Goal: Contribute content: Contribute content

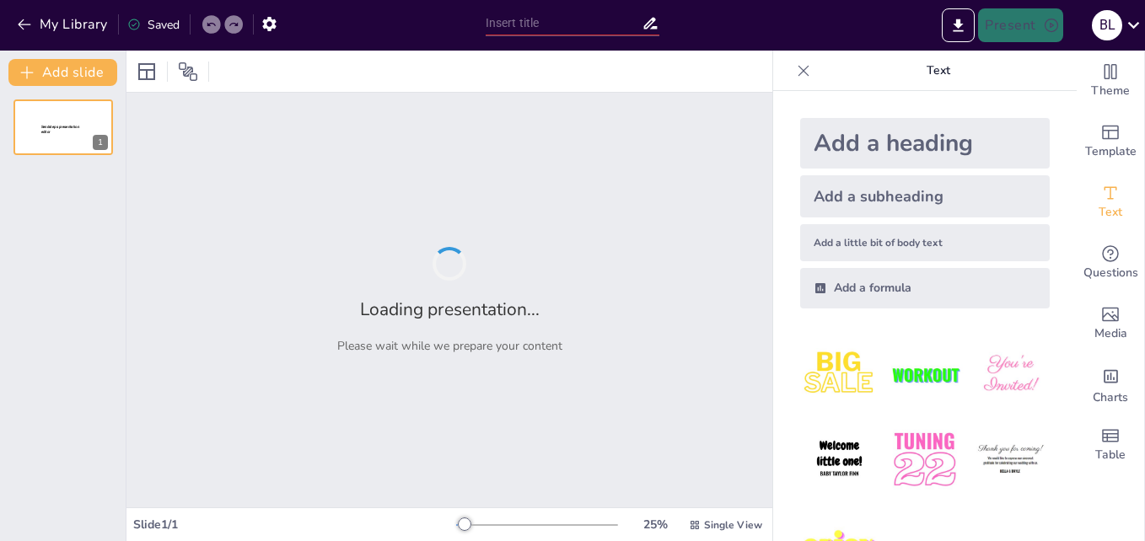
type input "Periodismo y Seguridad Vial: Informando para Prevenir"
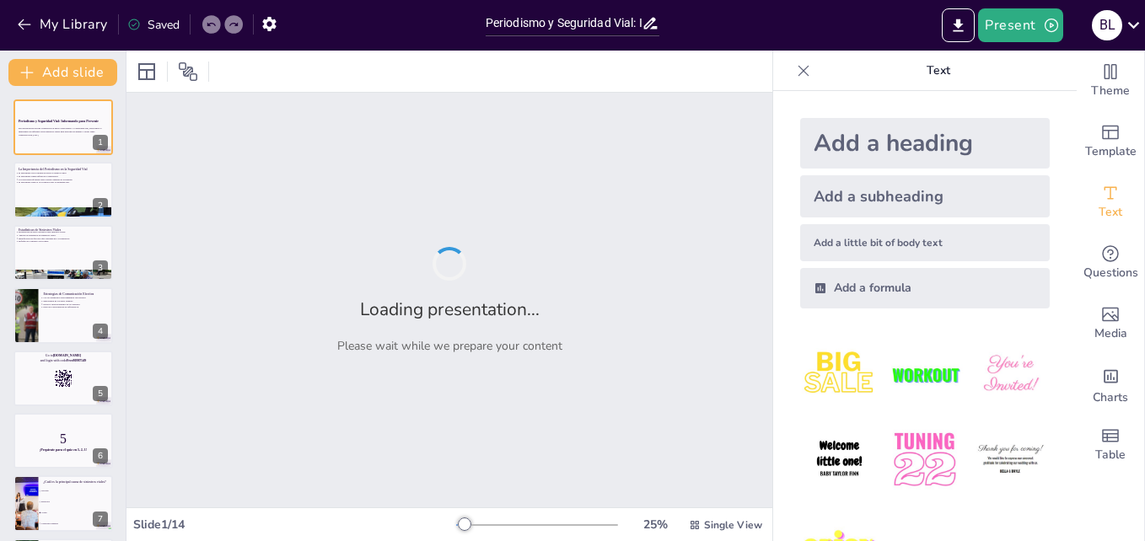
checkbox input "true"
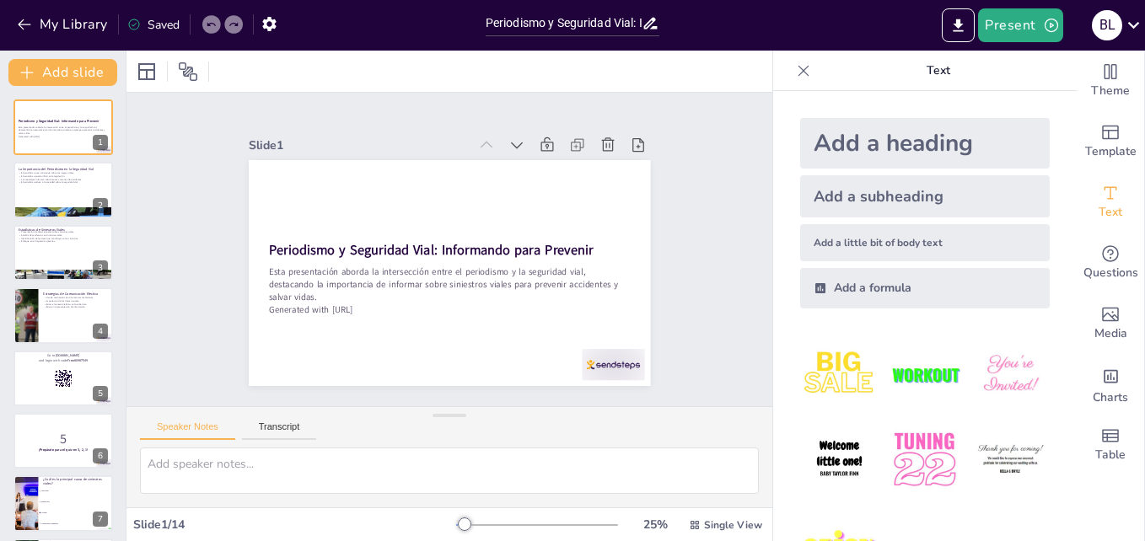
checkbox input "true"
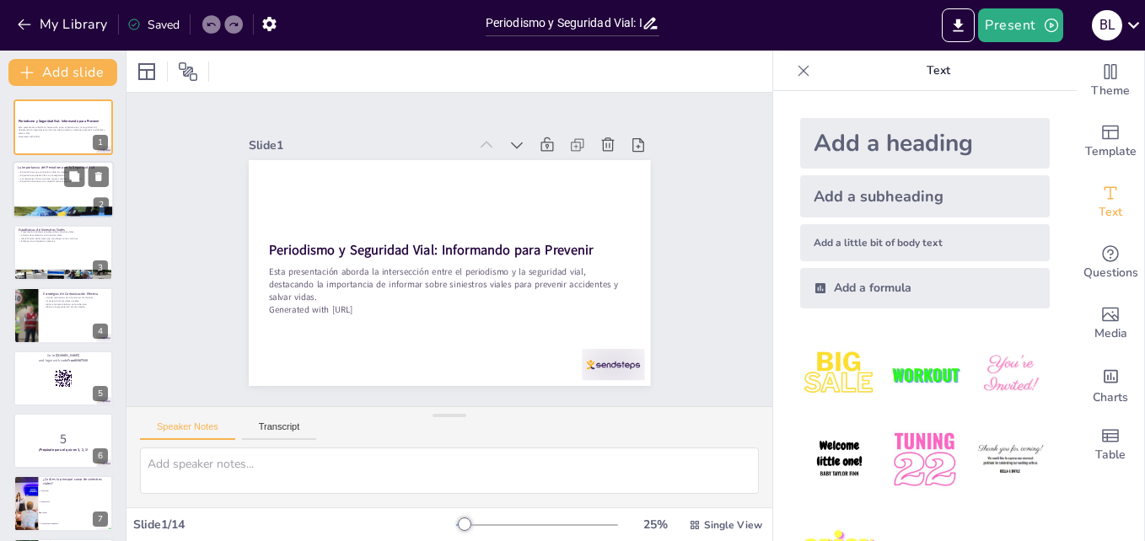
checkbox input "true"
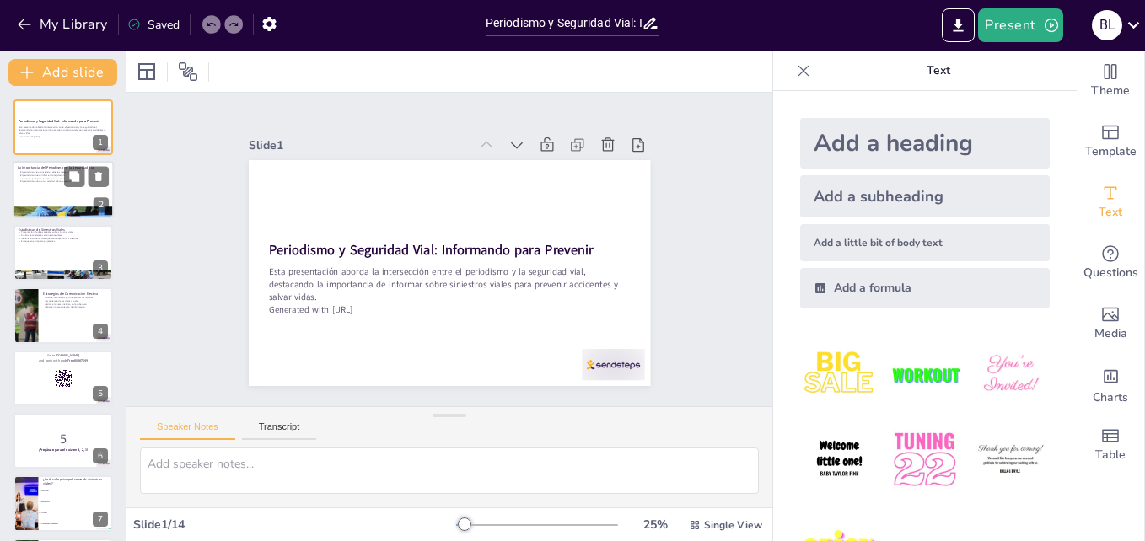
checkbox input "true"
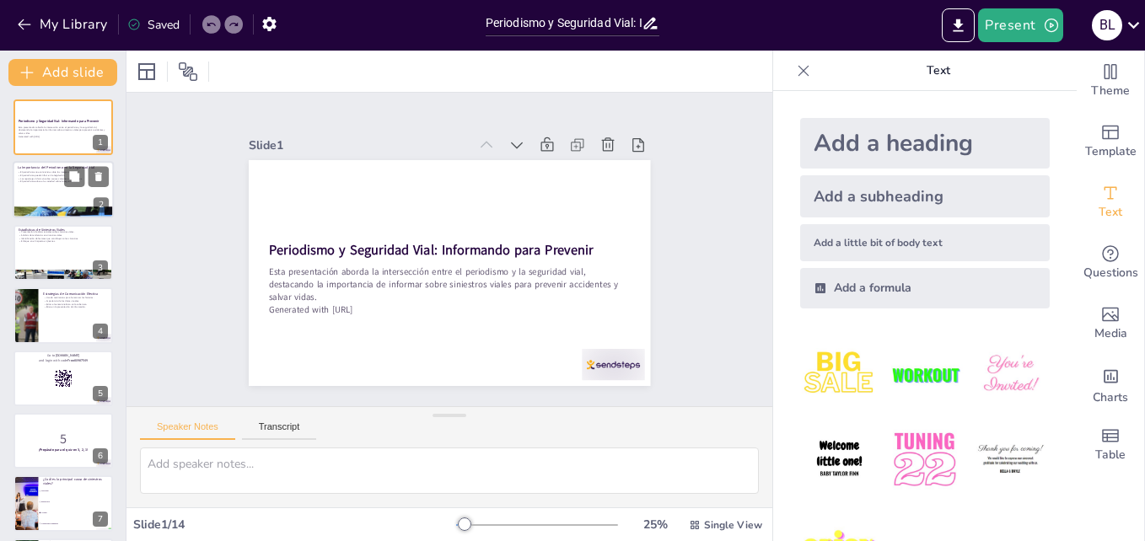
checkbox input "true"
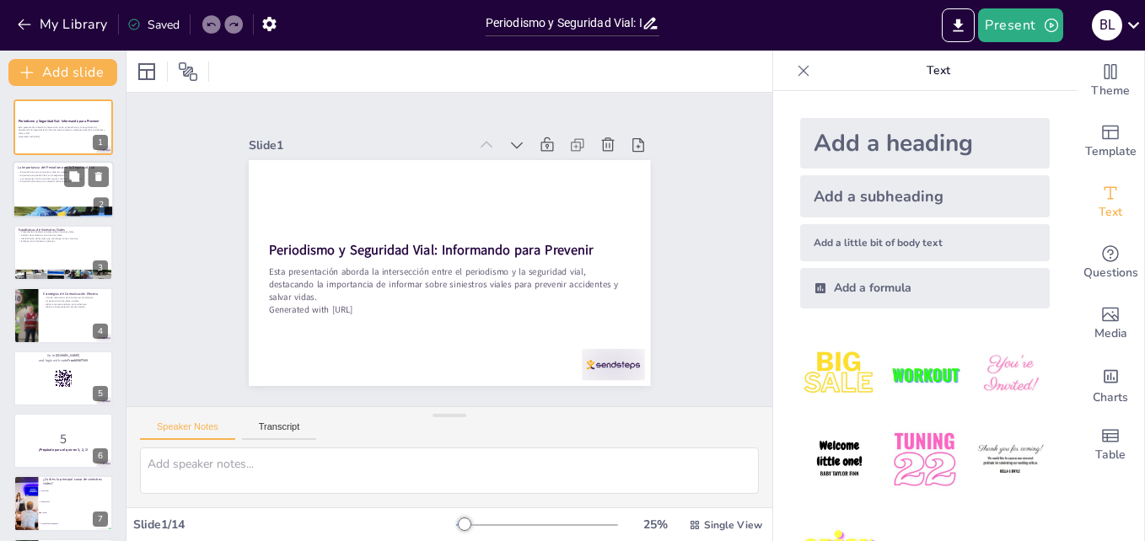
type textarea "La creación de conciencia es fundamental en la prevención de siniestros viales.…"
checkbox input "true"
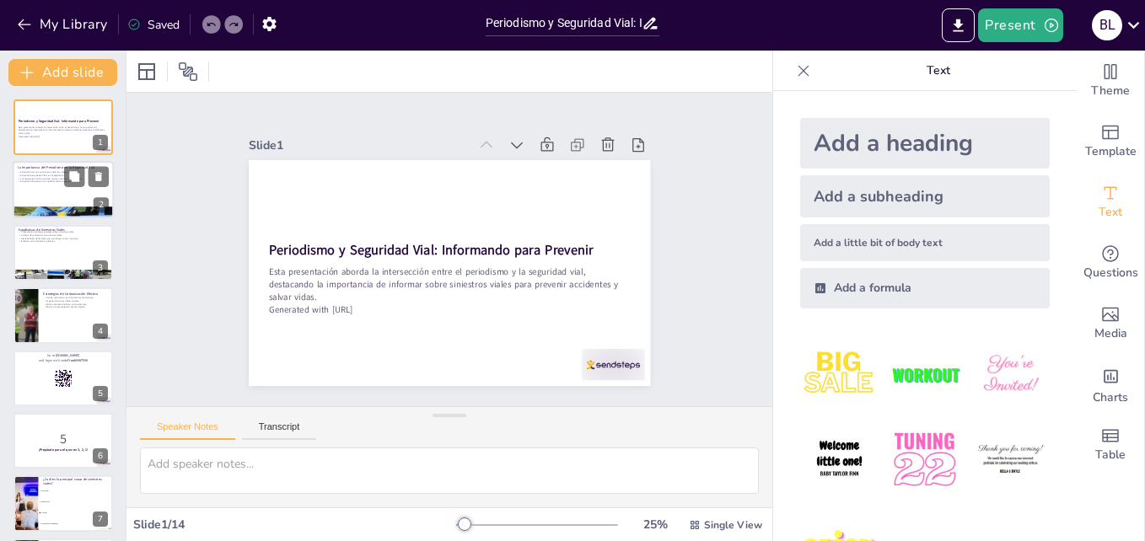
checkbox input "true"
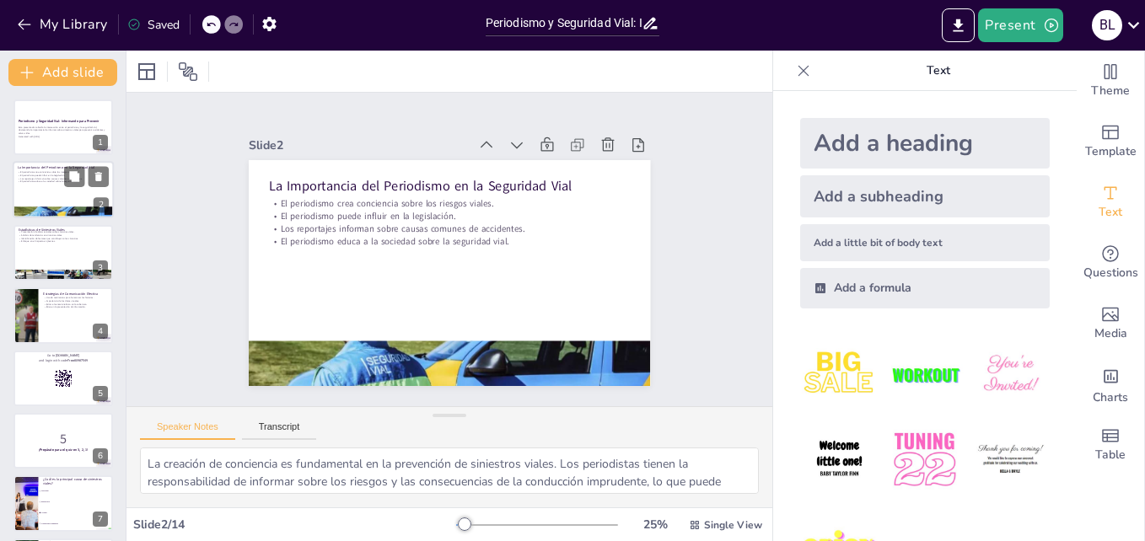
checkbox input "true"
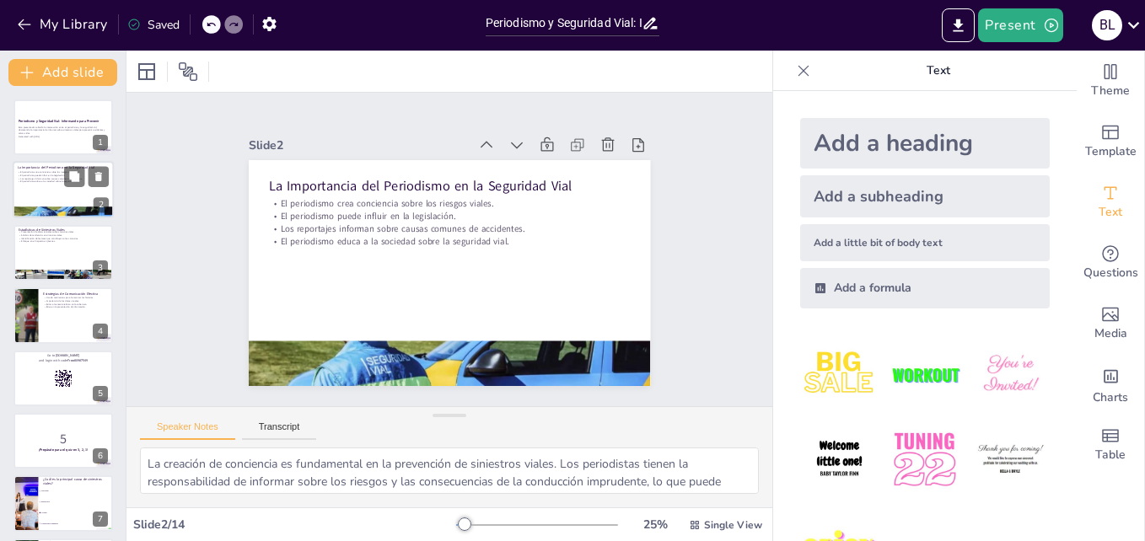
type textarea "La presentación de datos actuales es crucial para comprender la magnitud del pr…"
checkbox input "true"
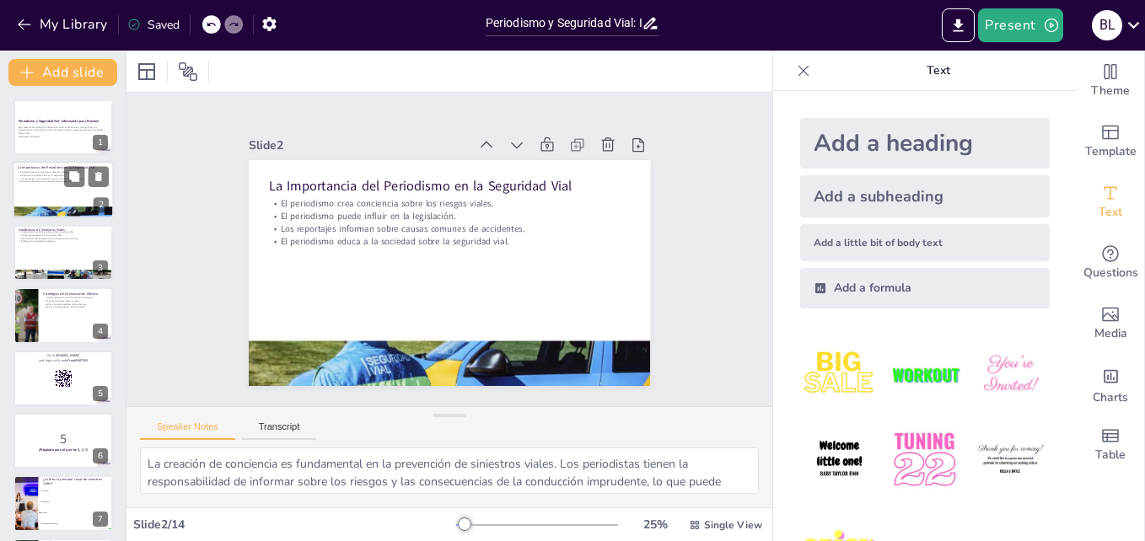
checkbox input "true"
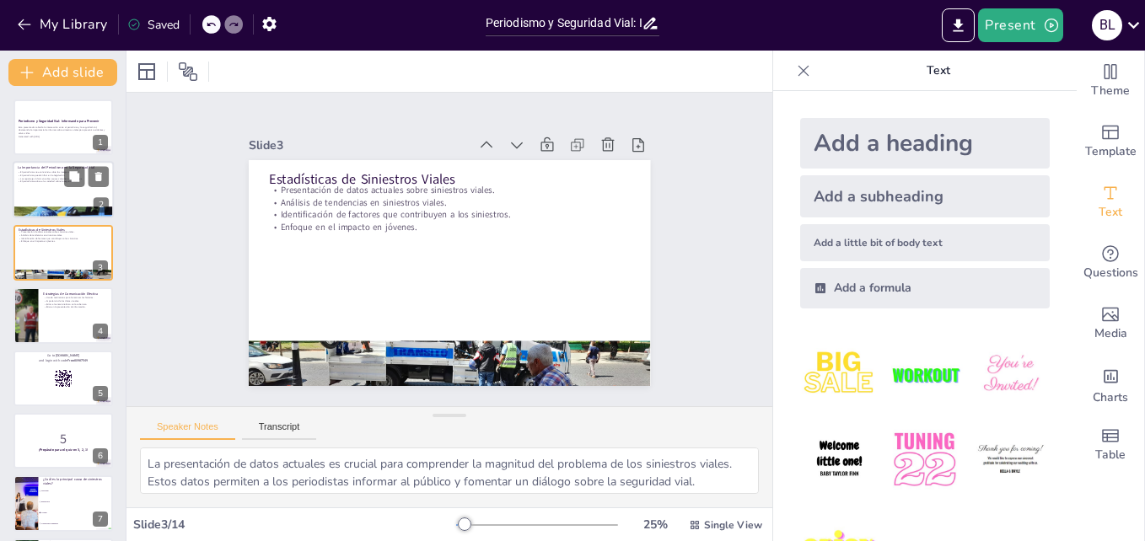
checkbox input "true"
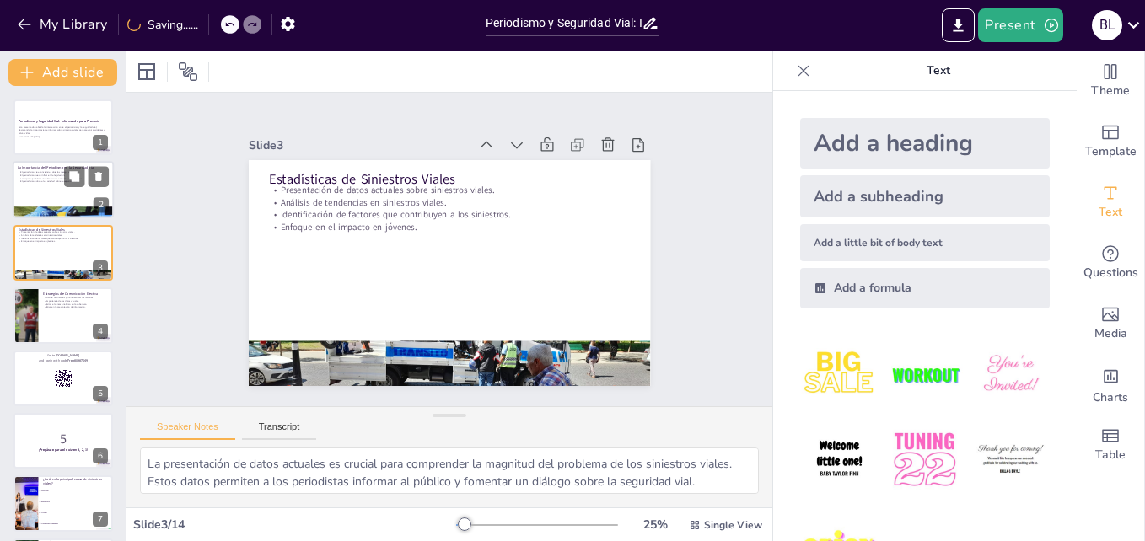
type textarea "Lor ipsumdolors ame con adipiscinge seddoeiu te in utlaboreet. Do magnaal eni a…"
checkbox input "true"
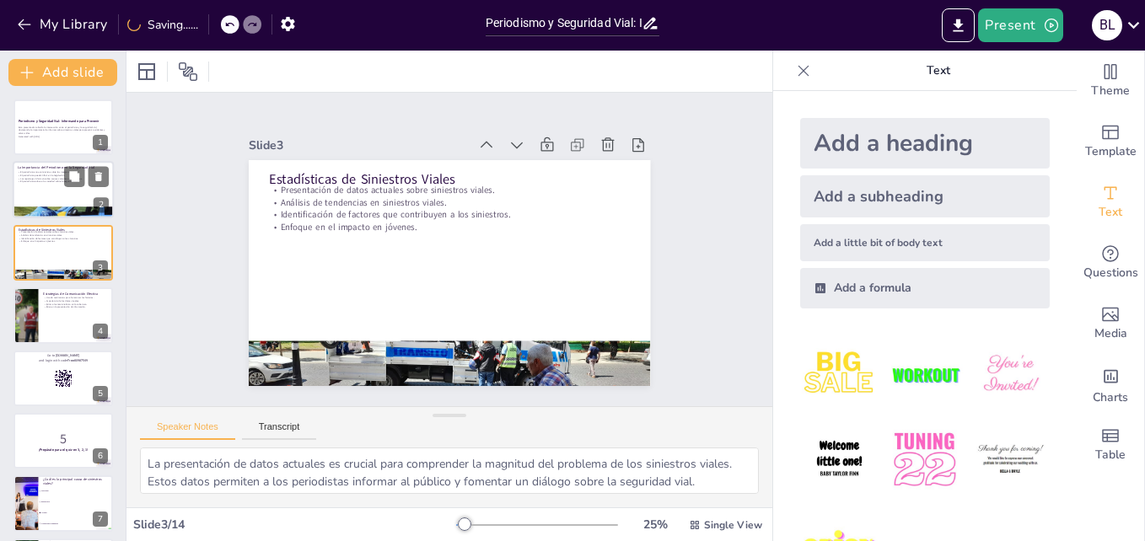
checkbox input "true"
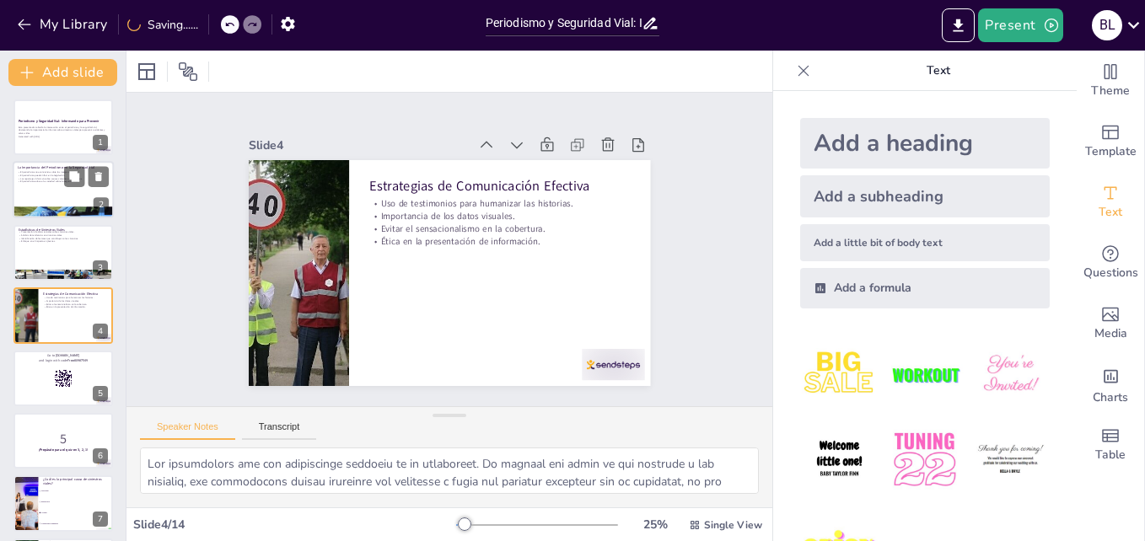
checkbox input "true"
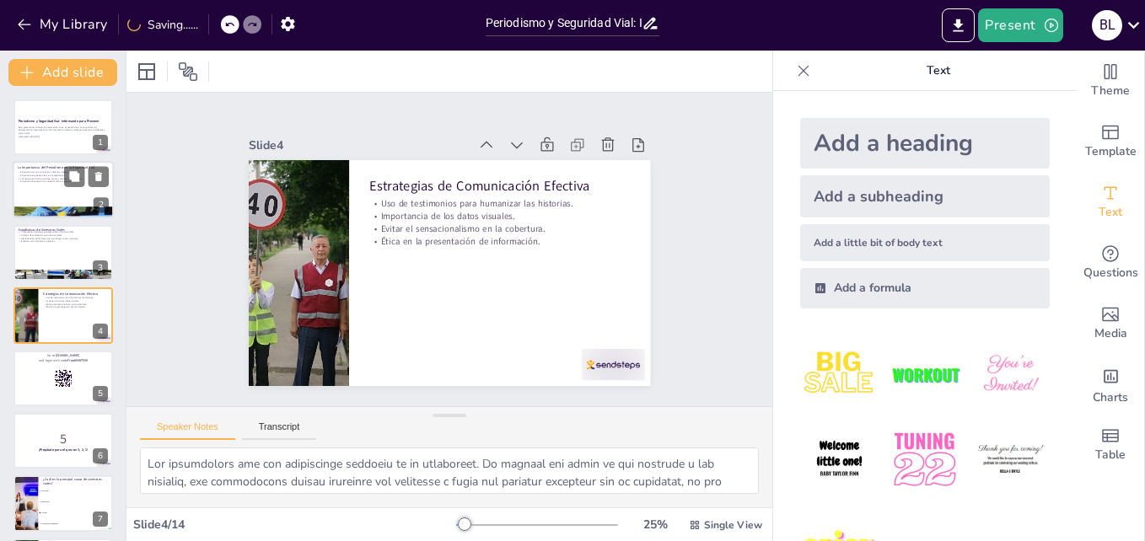
checkbox input "true"
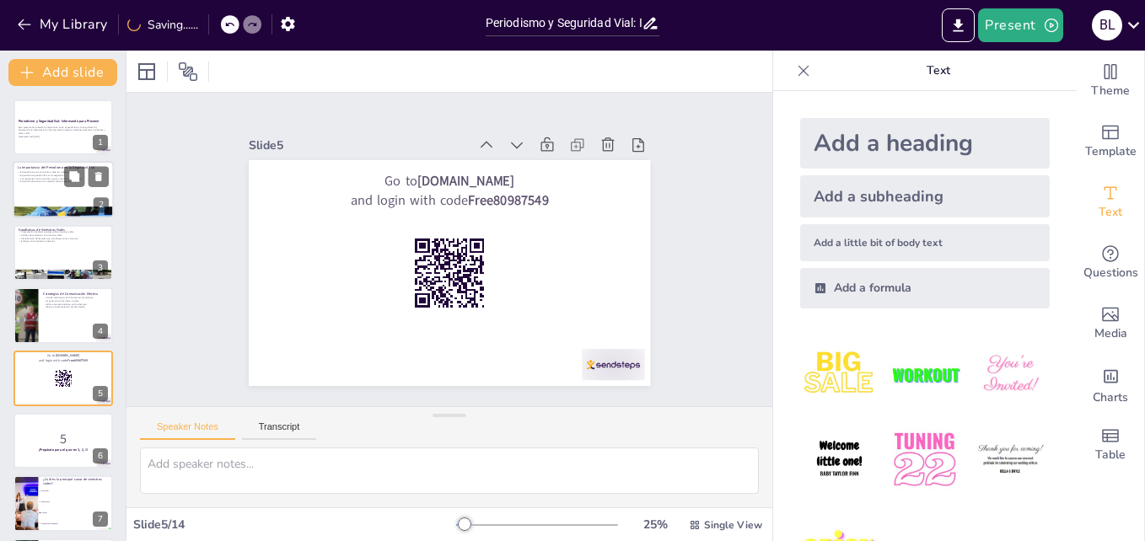
checkbox input "true"
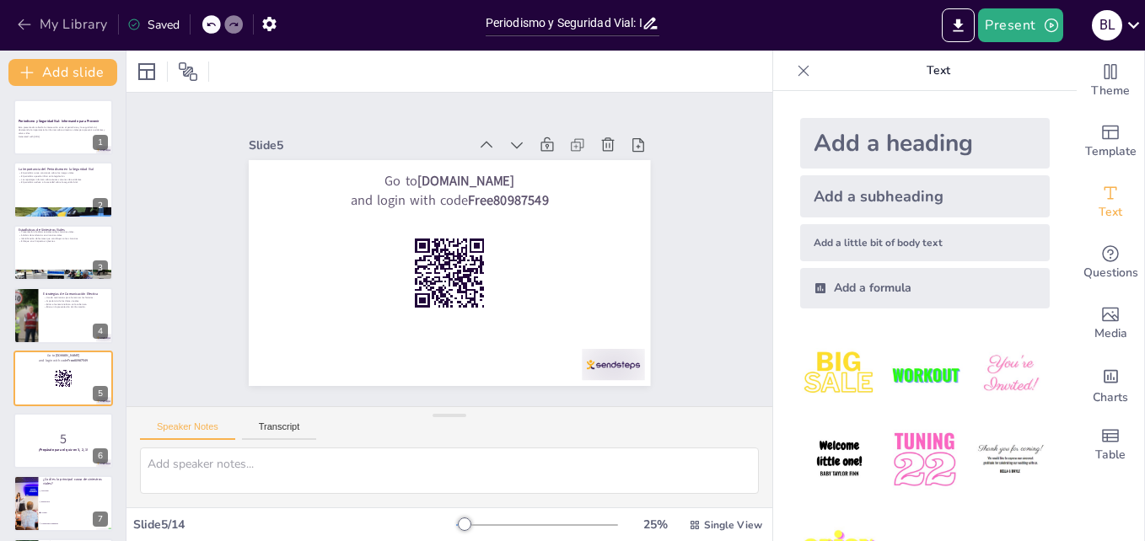
checkbox input "true"
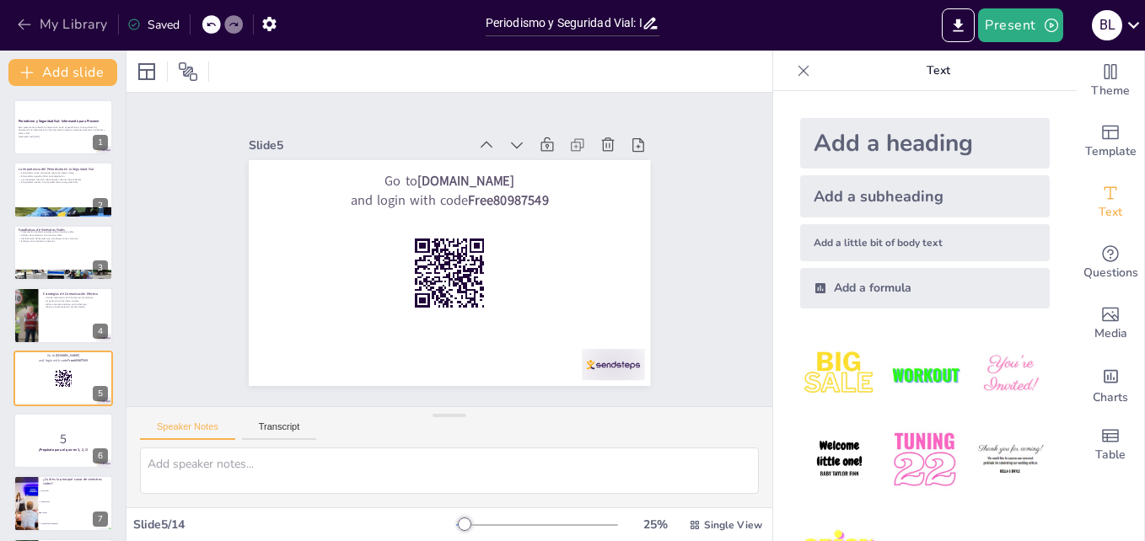
checkbox input "true"
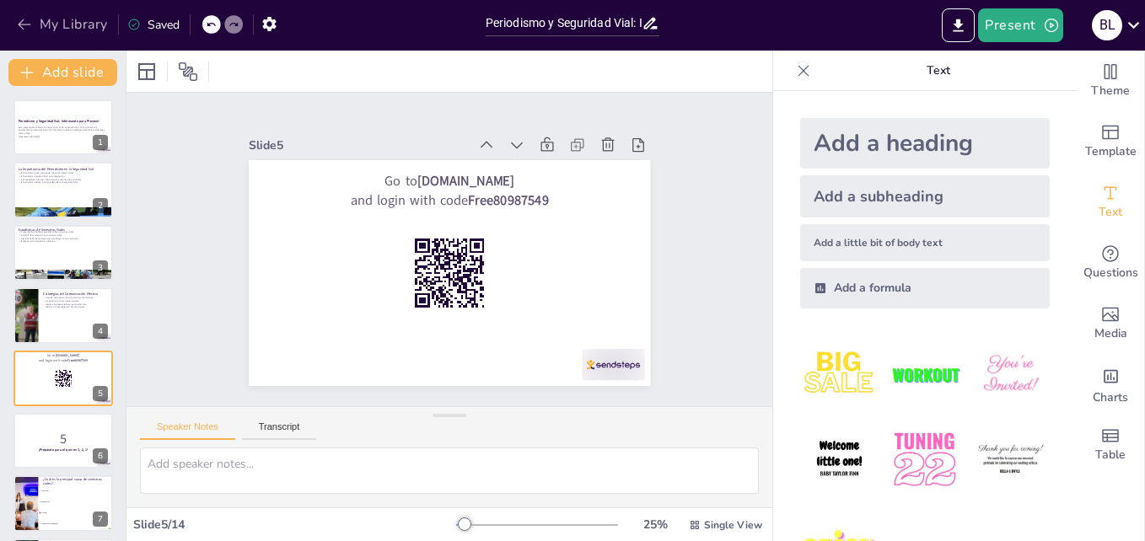
checkbox input "true"
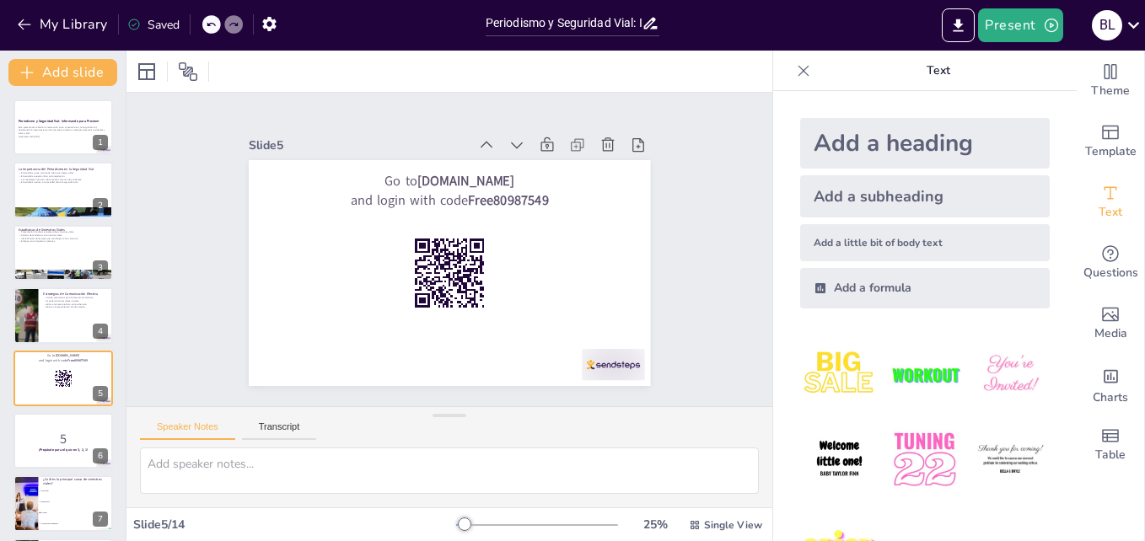
checkbox input "true"
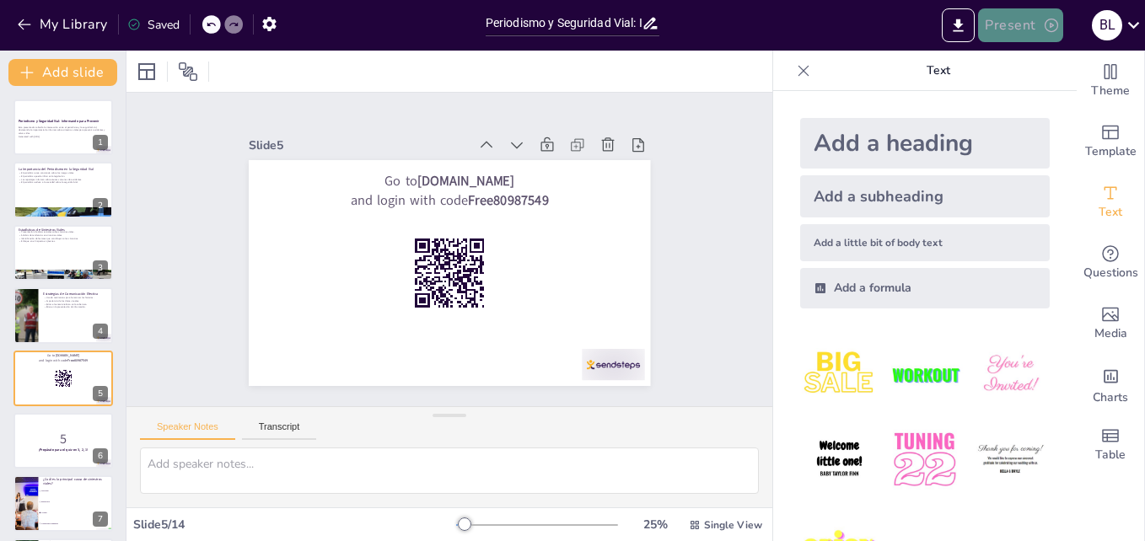
click at [1010, 26] on button "Present" at bounding box center [1020, 25] width 84 height 34
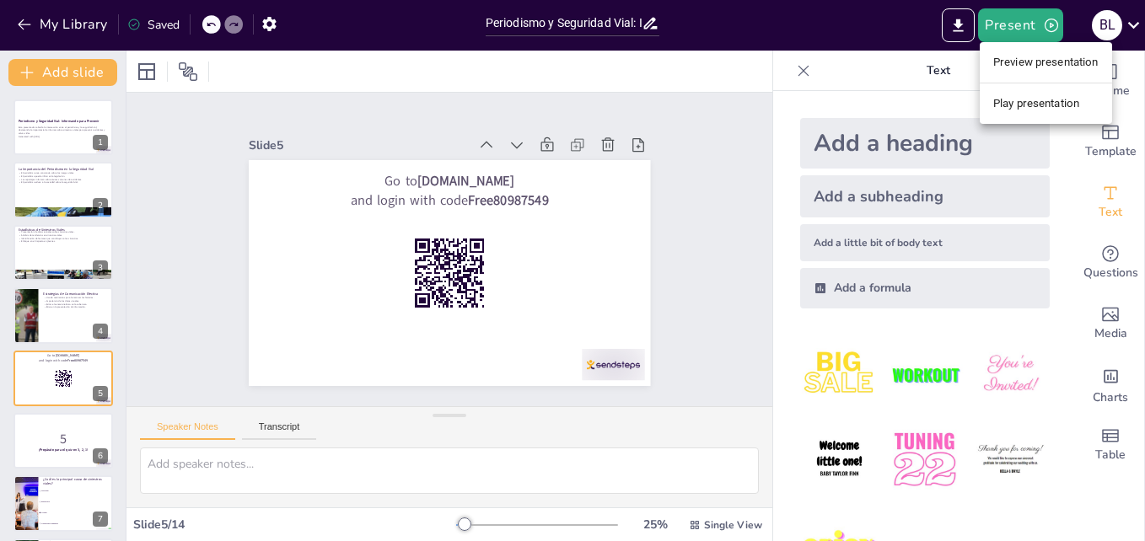
click at [707, 79] on div at bounding box center [572, 270] width 1145 height 541
checkbox input "true"
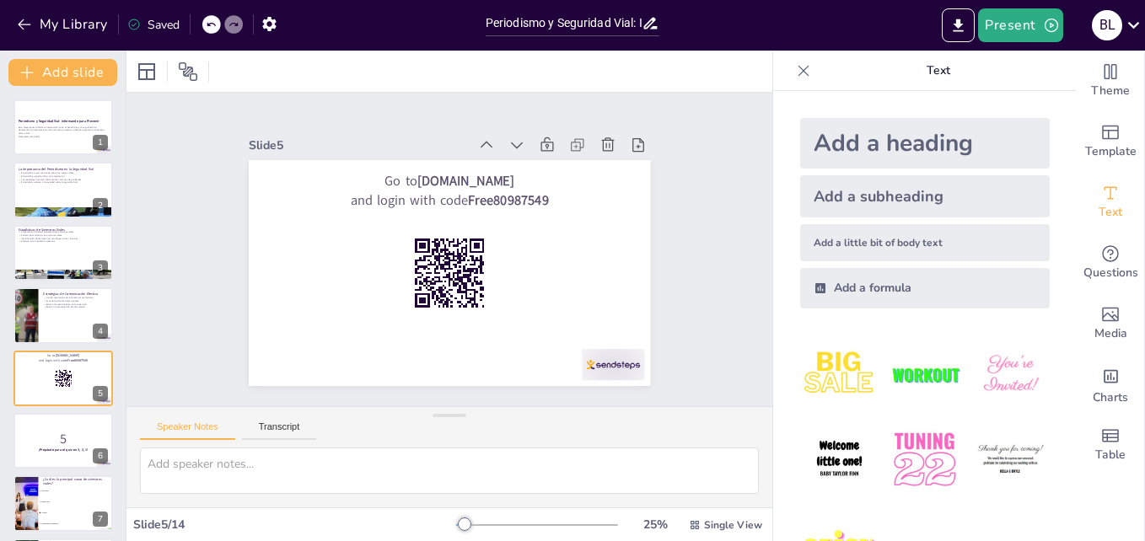
checkbox input "true"
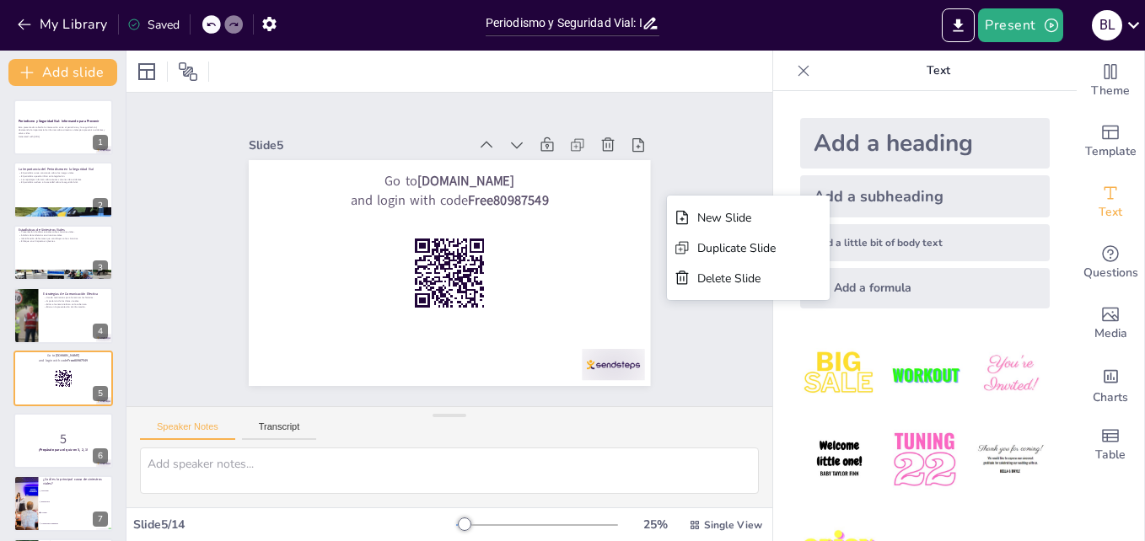
checkbox input "true"
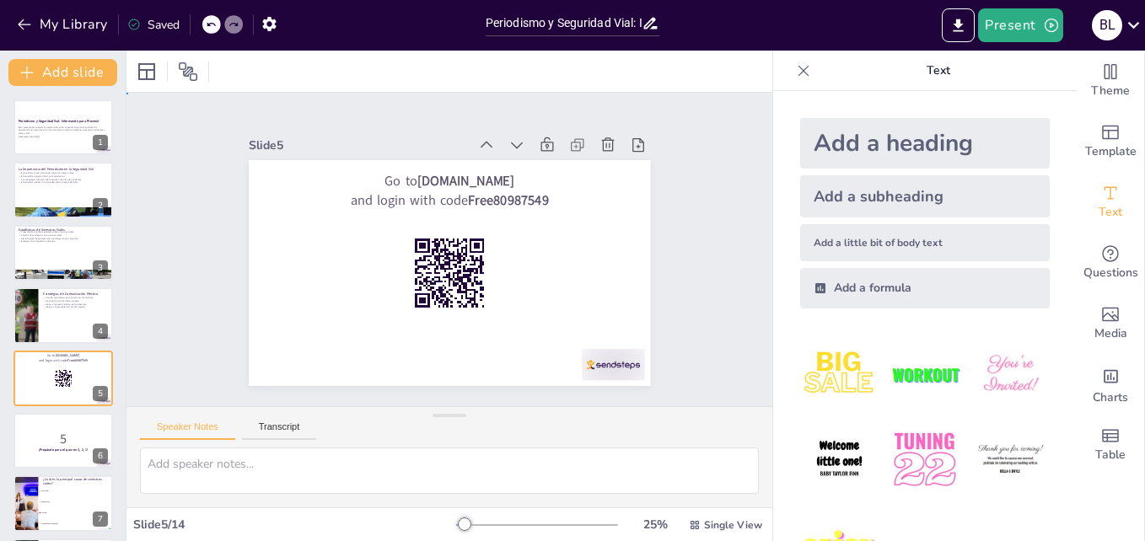
click at [698, 353] on div "Slide 1 Periodismo y Seguridad Vial: Informando para Prevenir Esta presentación…" at bounding box center [449, 249] width 497 height 711
checkbox input "true"
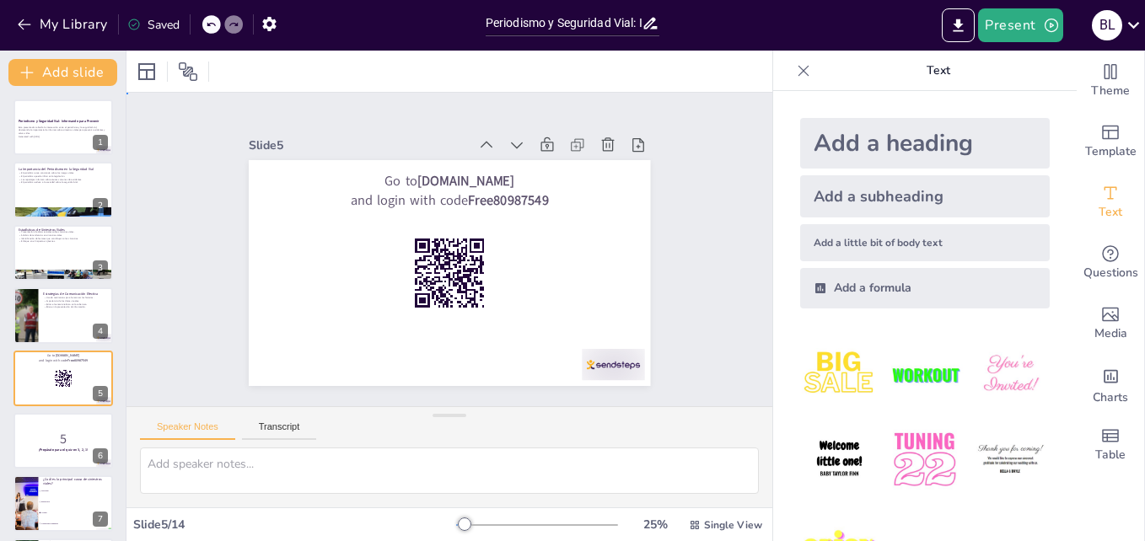
checkbox input "true"
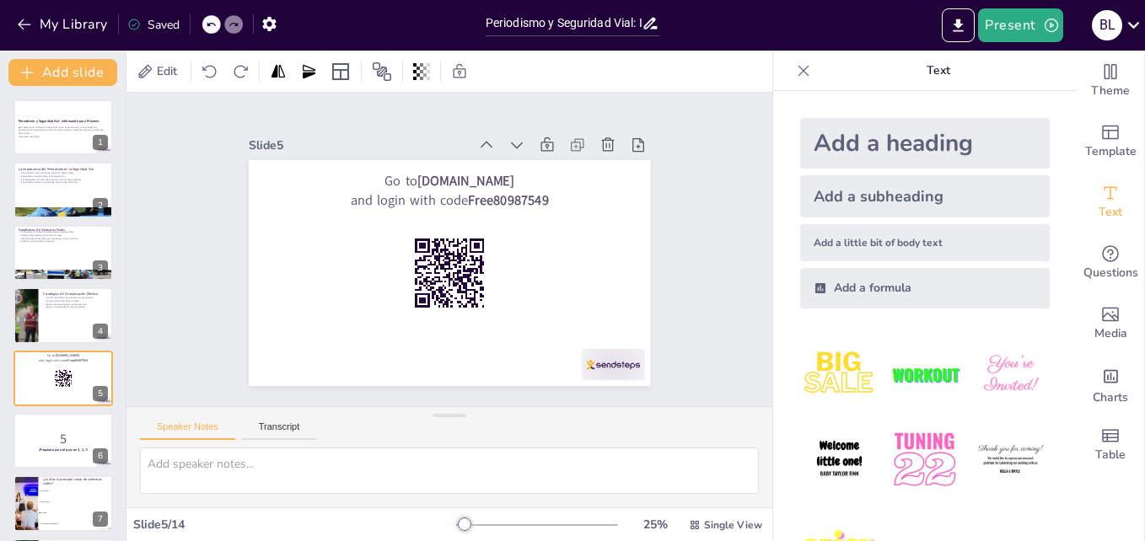
checkbox input "true"
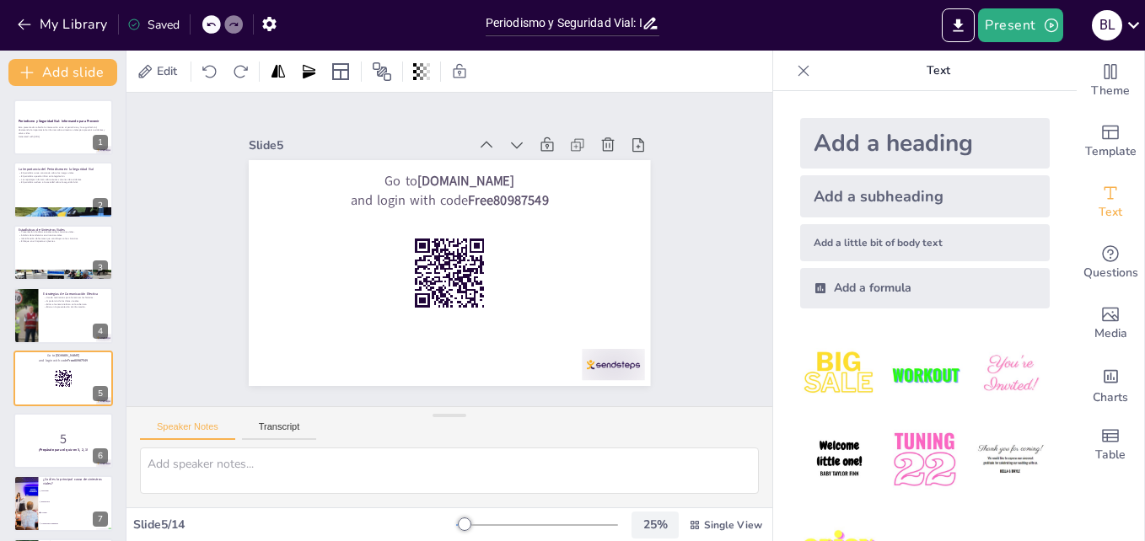
checkbox input "true"
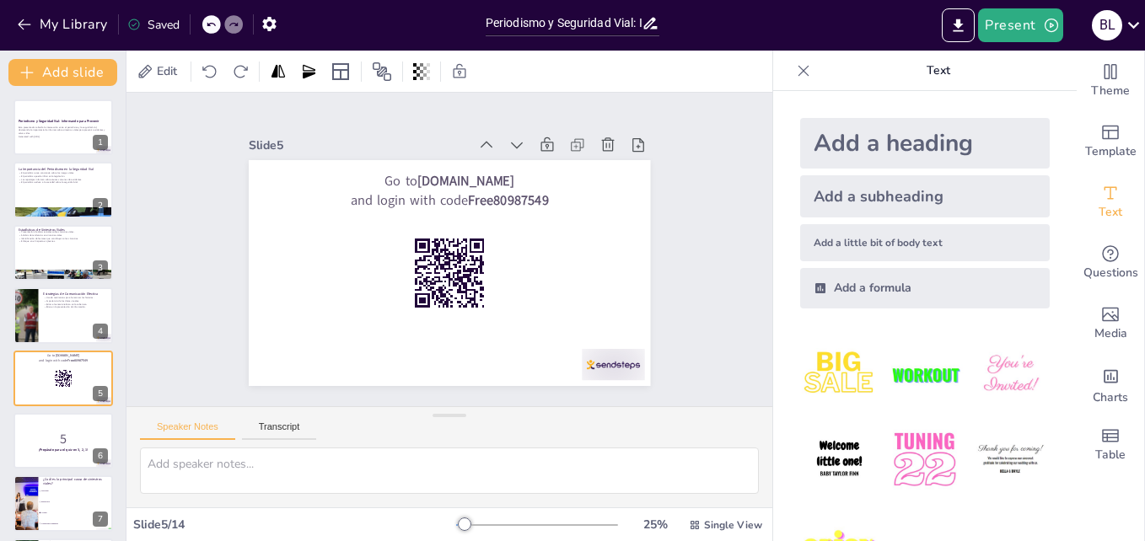
checkbox input "true"
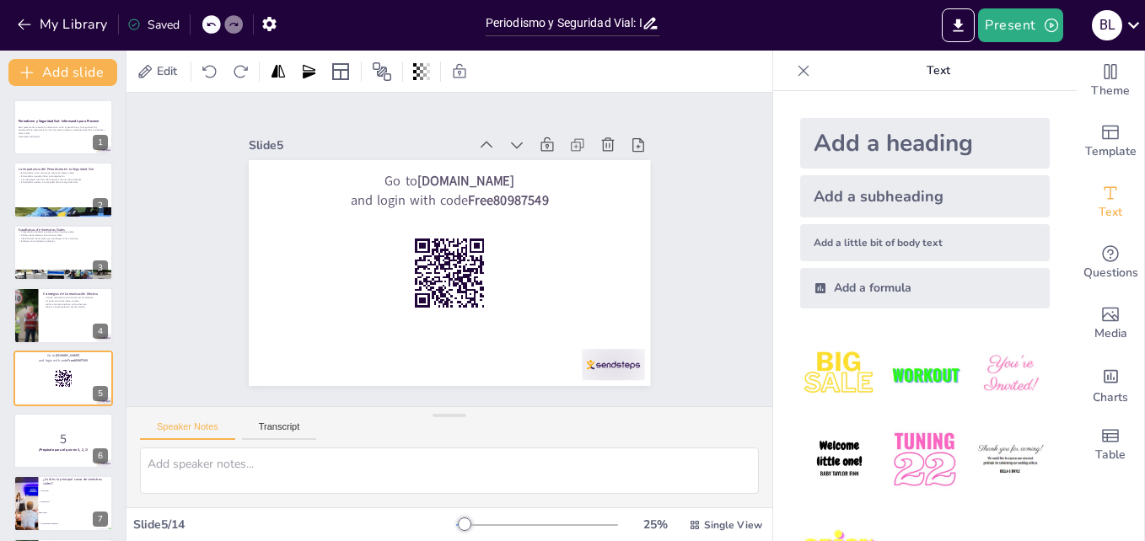
checkbox input "true"
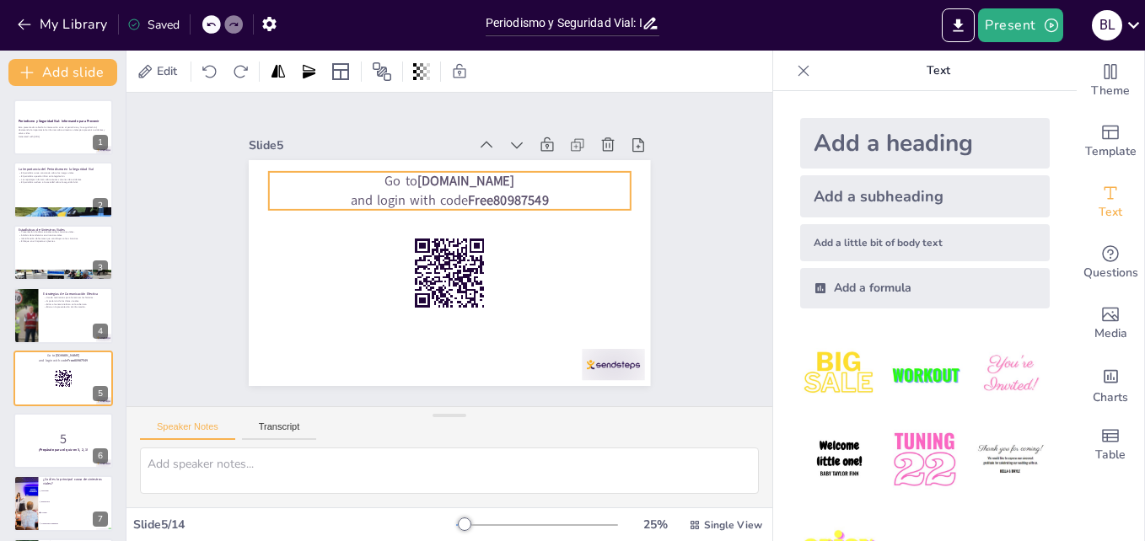
checkbox input "true"
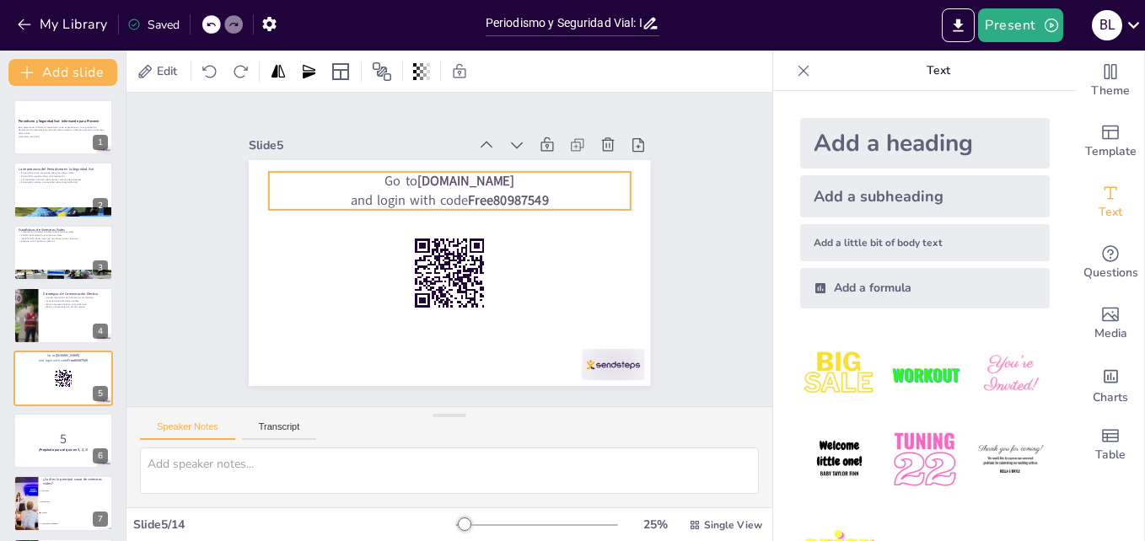
checkbox input "true"
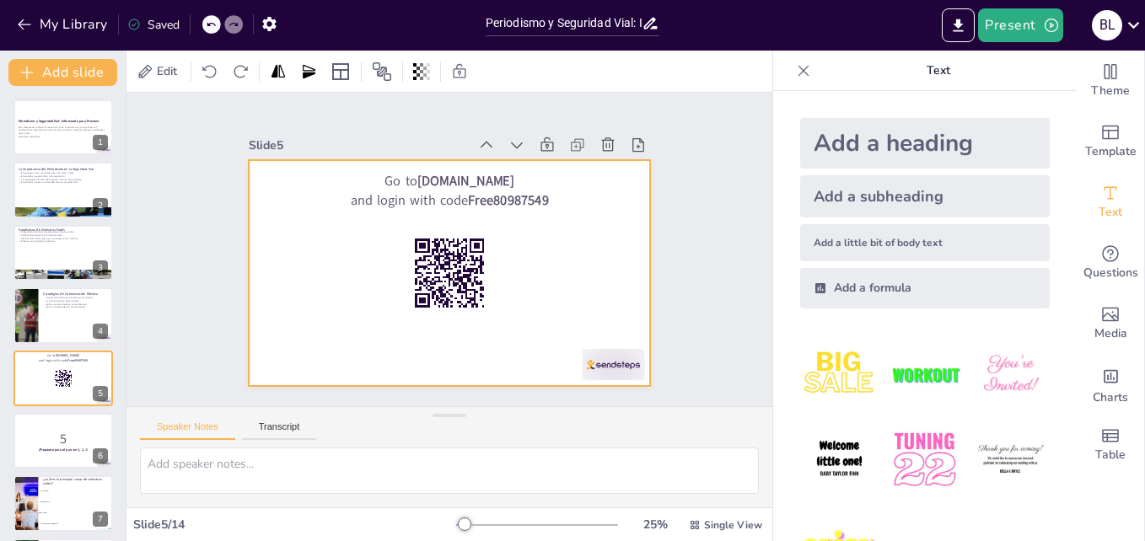
checkbox input "true"
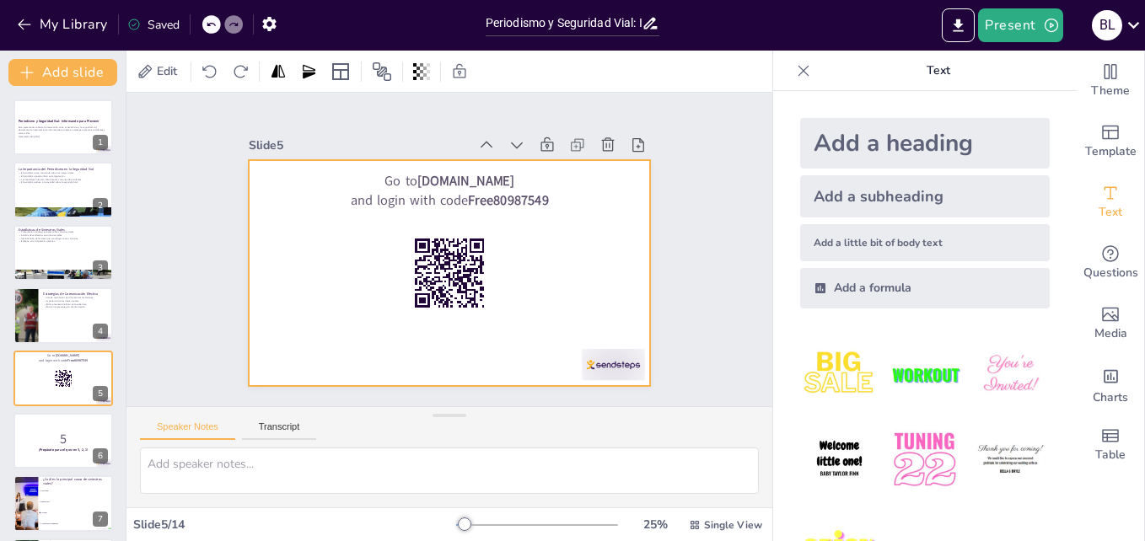
checkbox input "true"
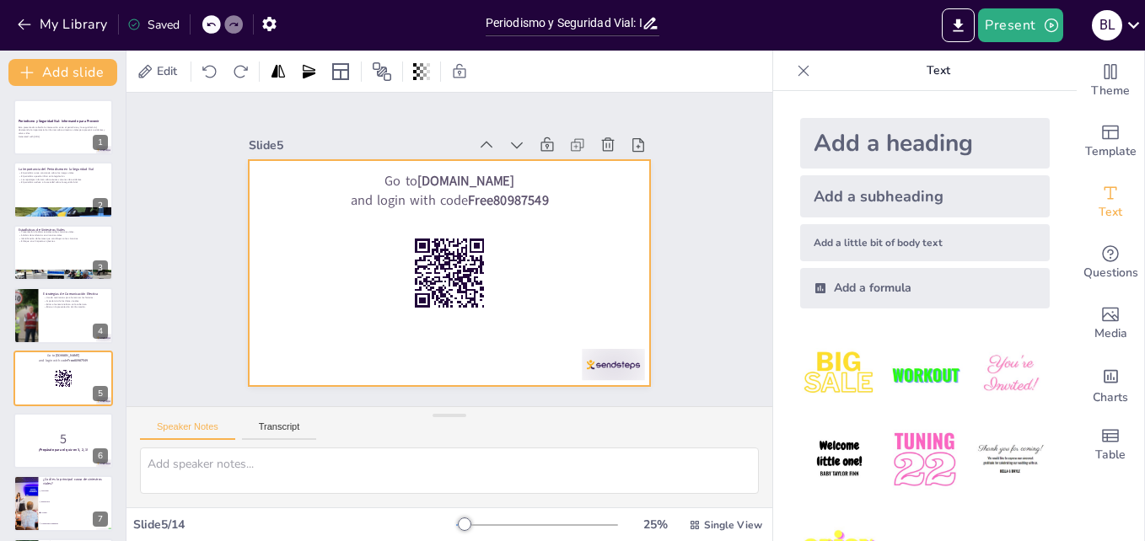
checkbox input "true"
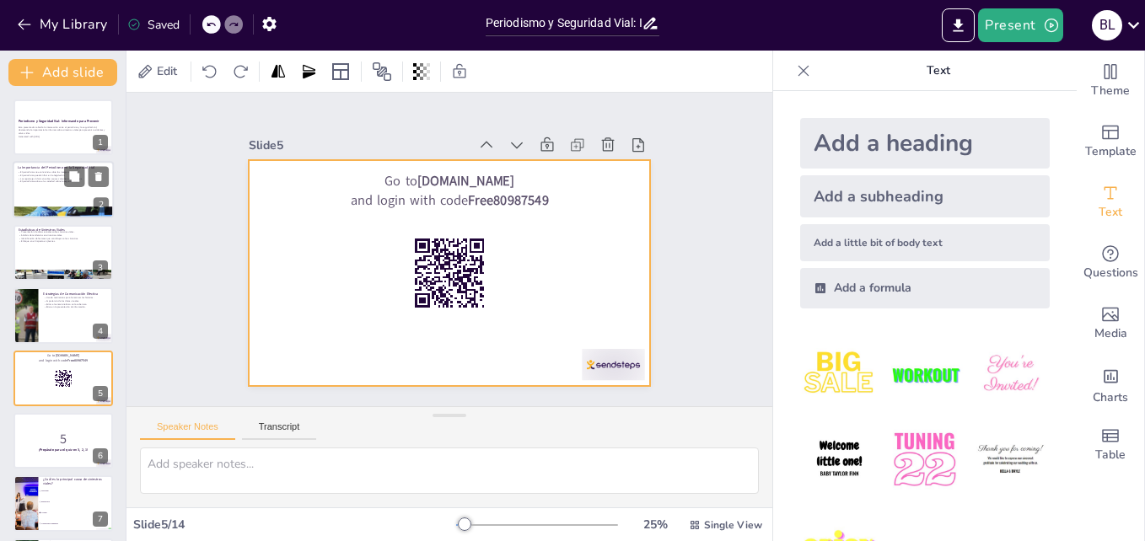
checkbox input "true"
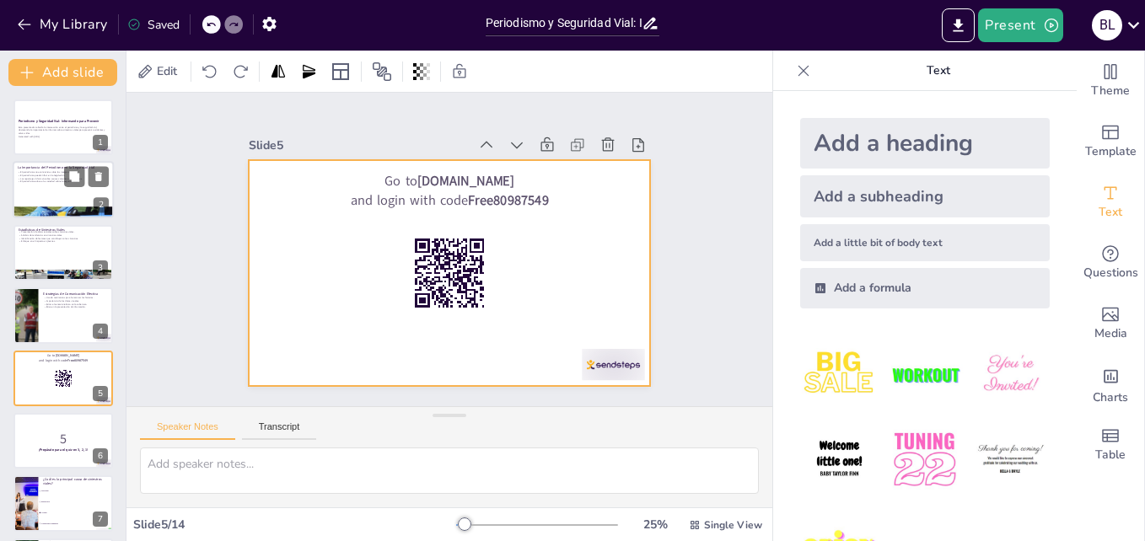
checkbox input "true"
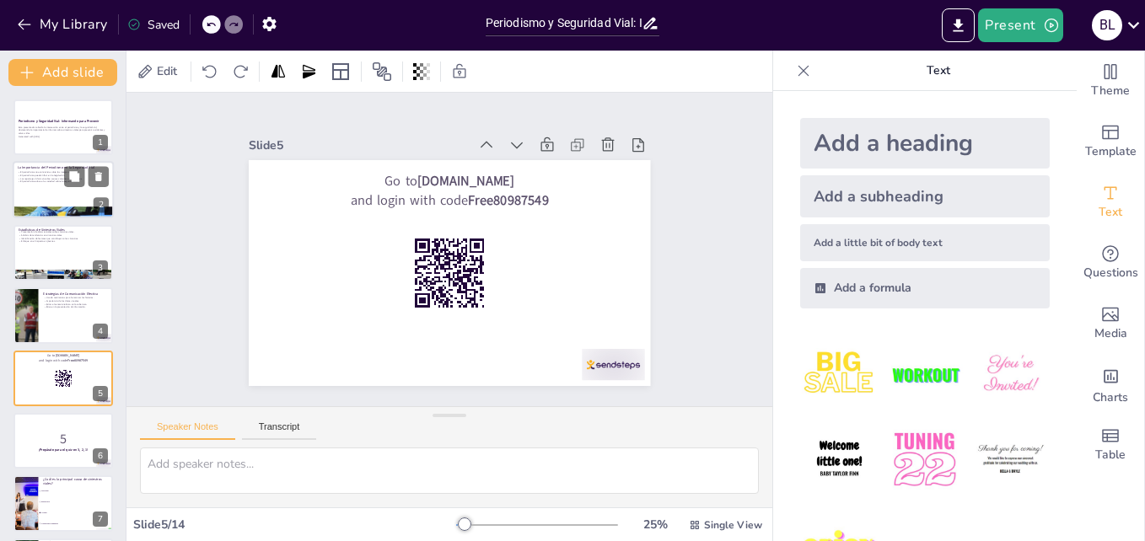
click at [52, 198] on div at bounding box center [63, 190] width 101 height 57
type textarea "La creación de conciencia es fundamental en la prevención de siniestros viales.…"
checkbox input "true"
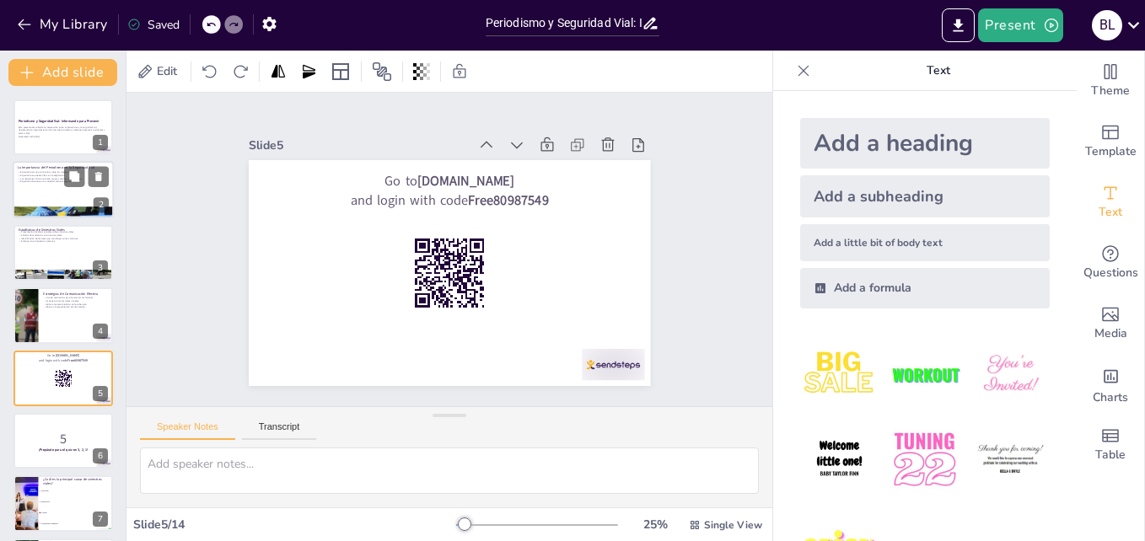
checkbox input "true"
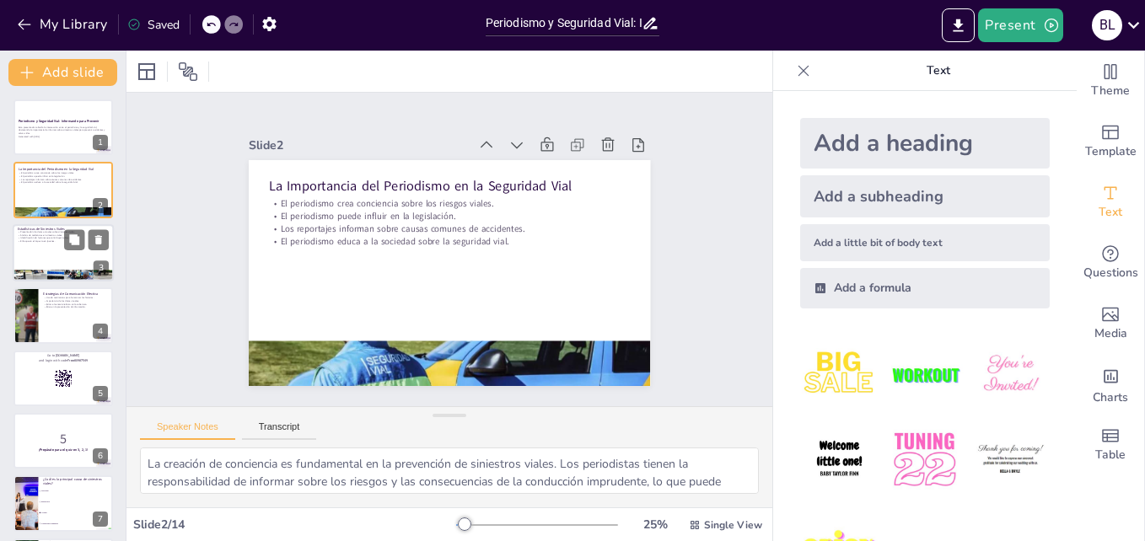
checkbox input "true"
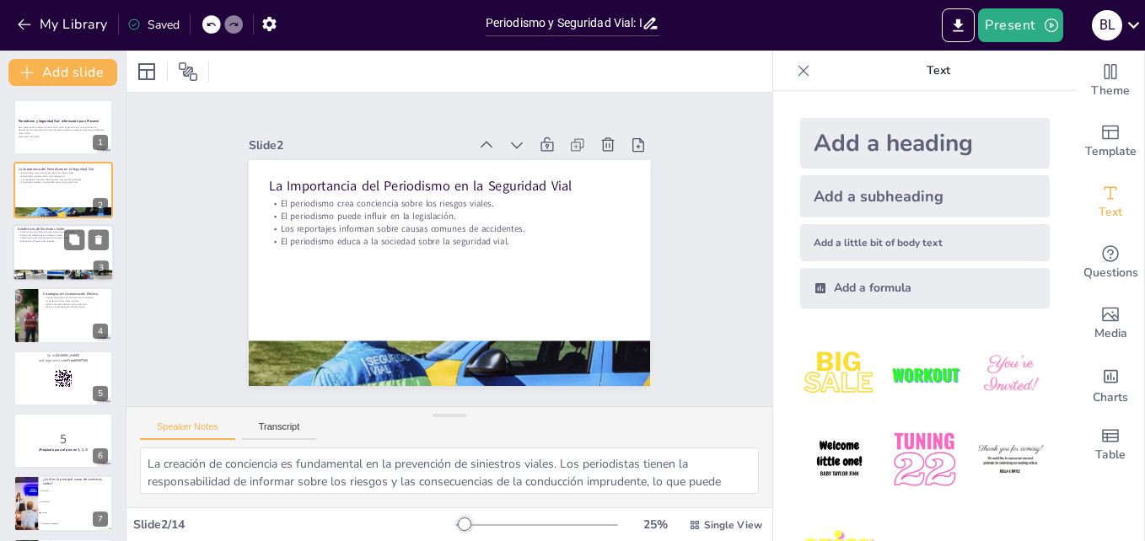
checkbox input "true"
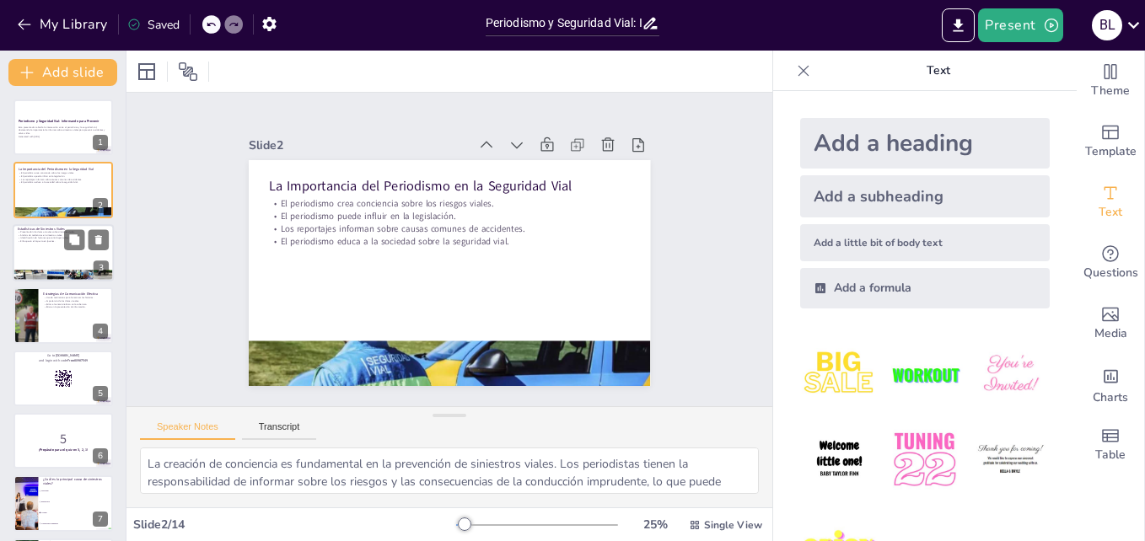
checkbox input "true"
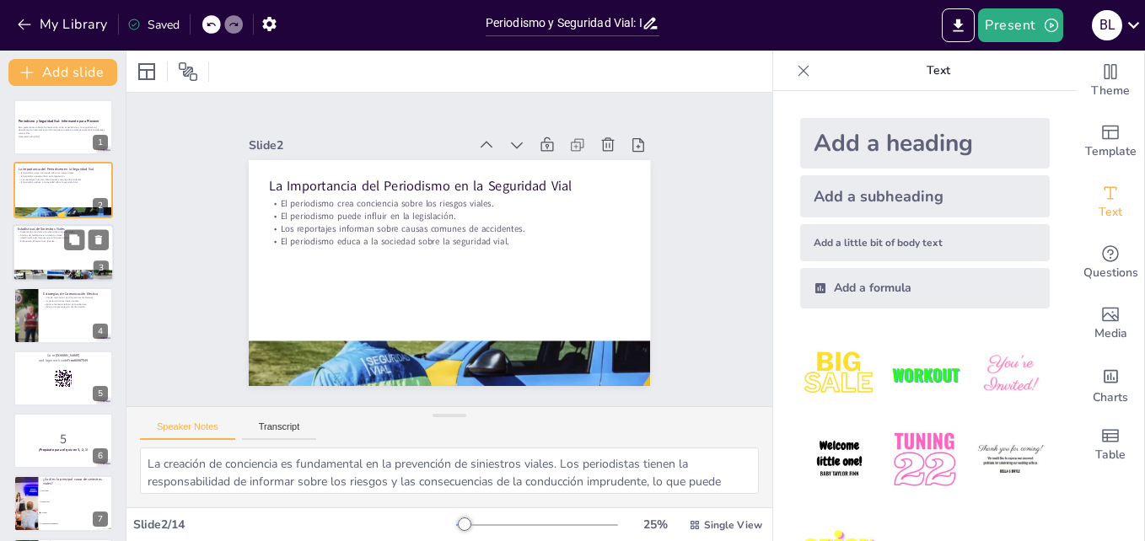
checkbox input "true"
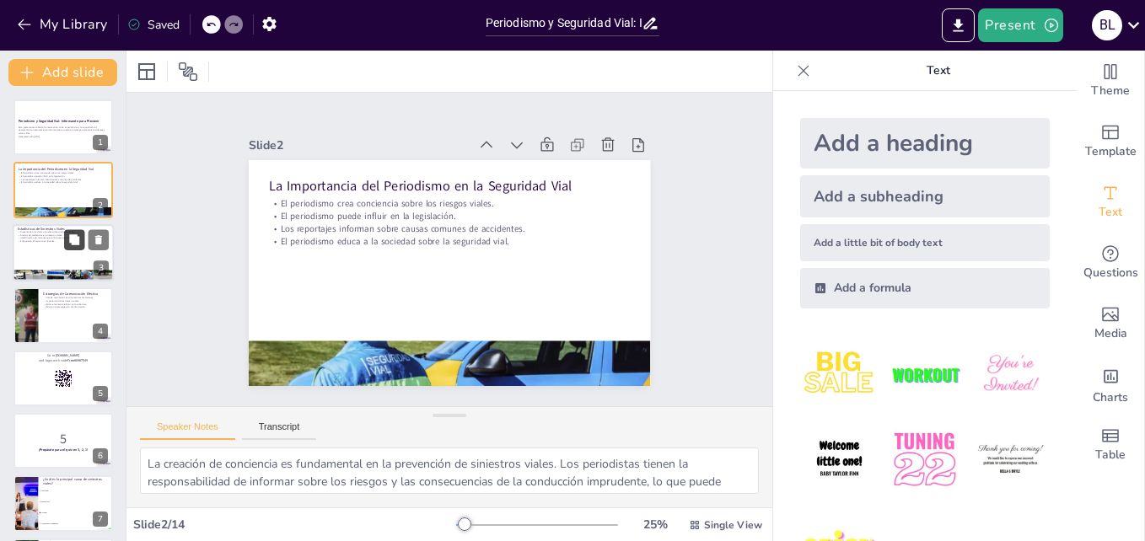
checkbox input "true"
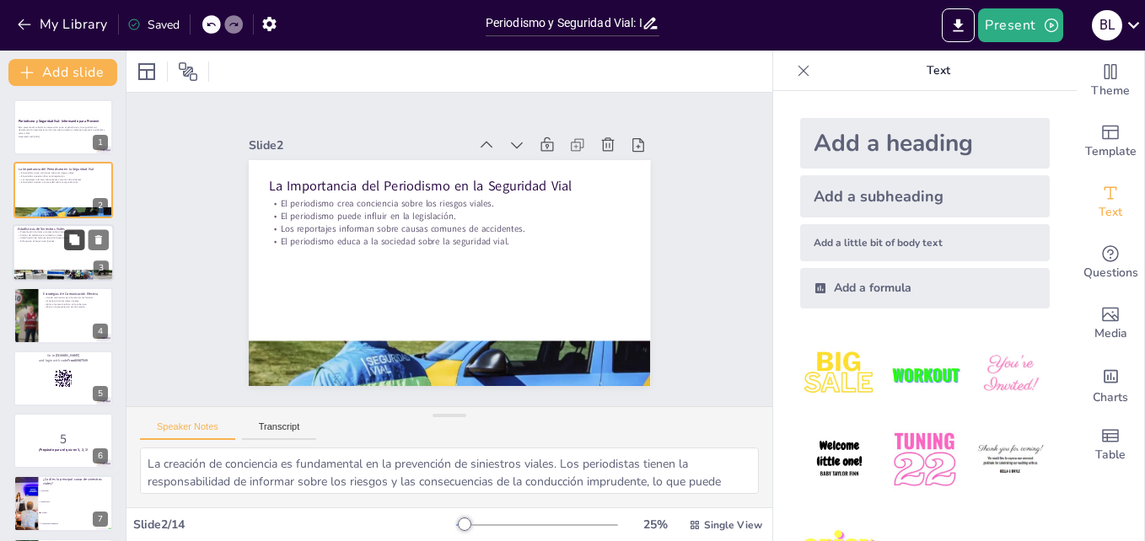
checkbox input "true"
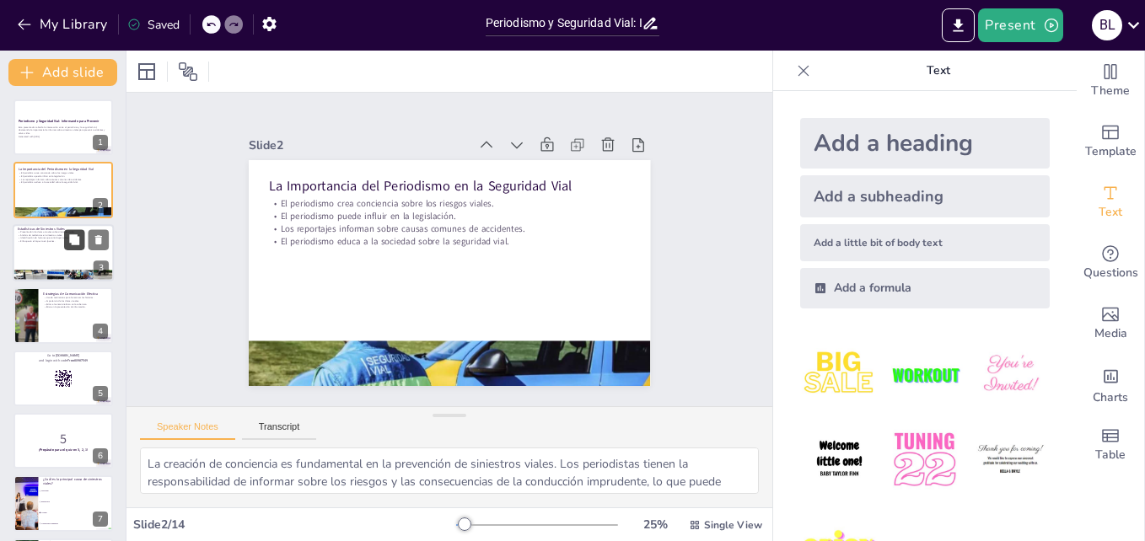
click at [64, 233] on button at bounding box center [74, 239] width 20 height 20
type textarea "La presentación de datos actuales es crucial para comprender la magnitud del pr…"
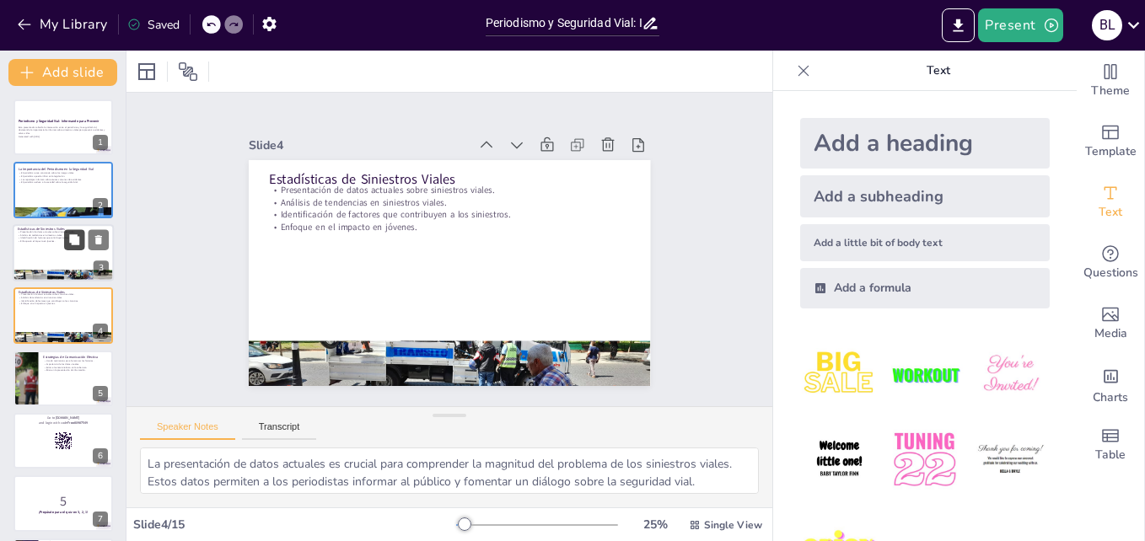
scroll to position [2, 0]
checkbox input "true"
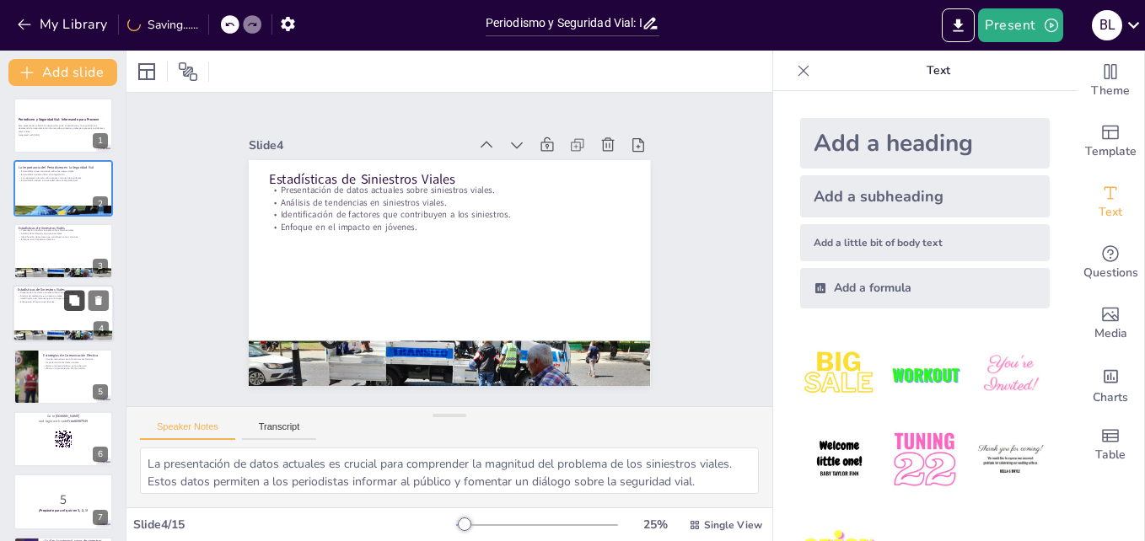
click at [68, 301] on icon at bounding box center [74, 301] width 12 height 12
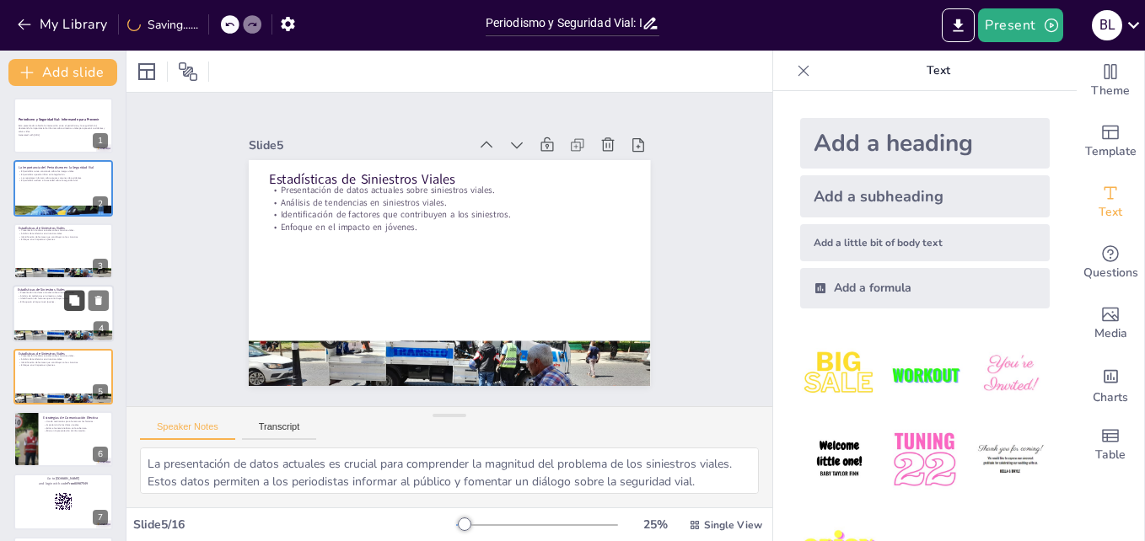
scroll to position [65, 0]
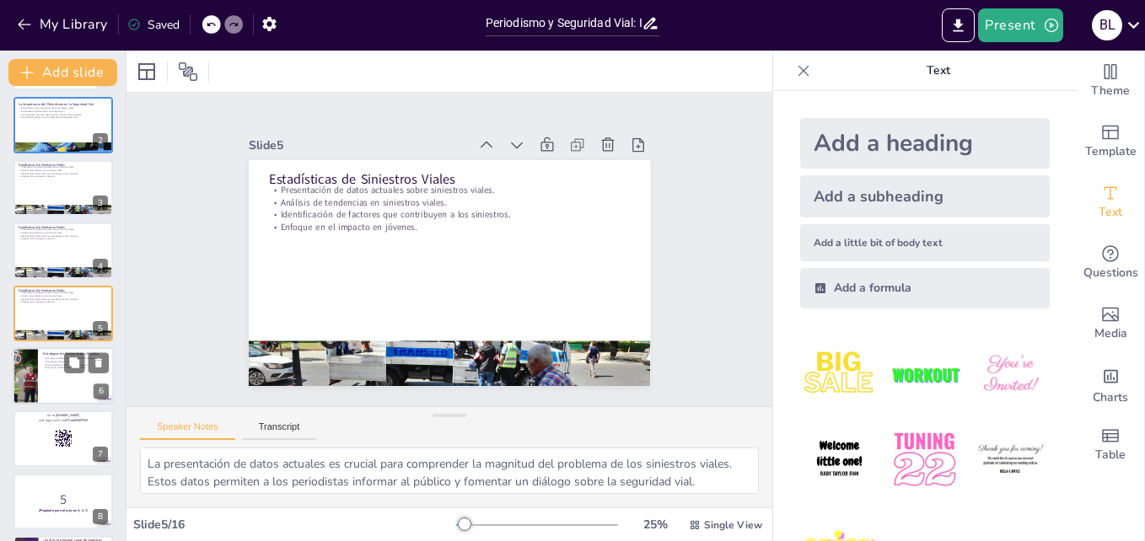
click at [75, 376] on div at bounding box center [63, 375] width 101 height 57
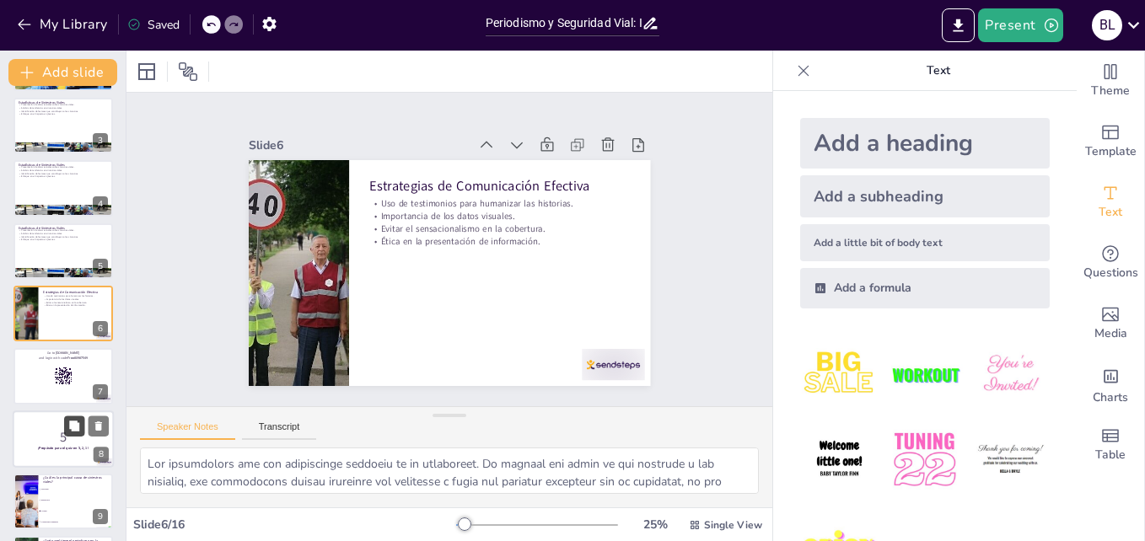
click at [67, 422] on button at bounding box center [74, 426] width 20 height 20
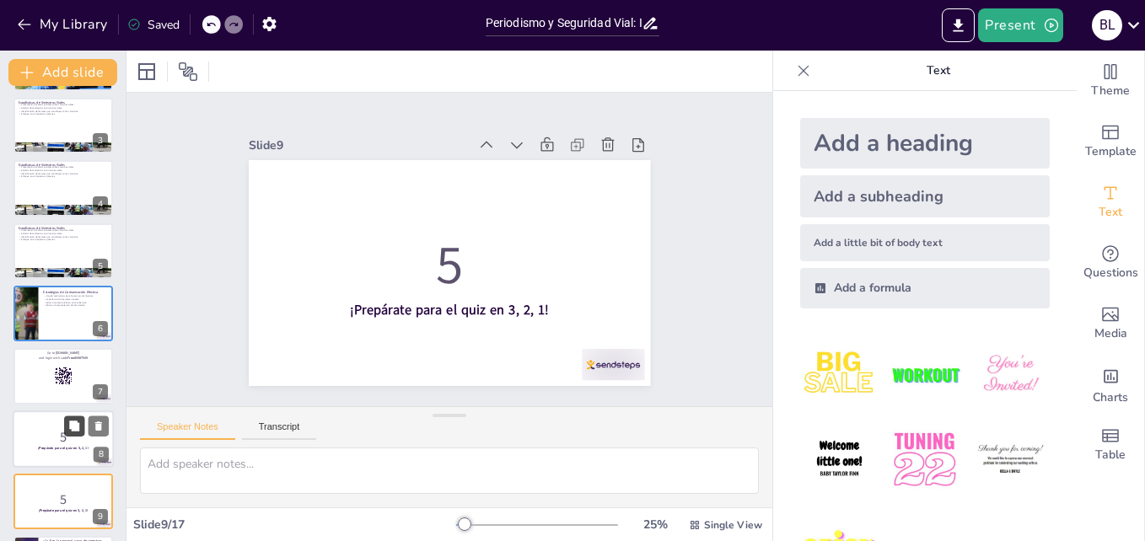
scroll to position [315, 0]
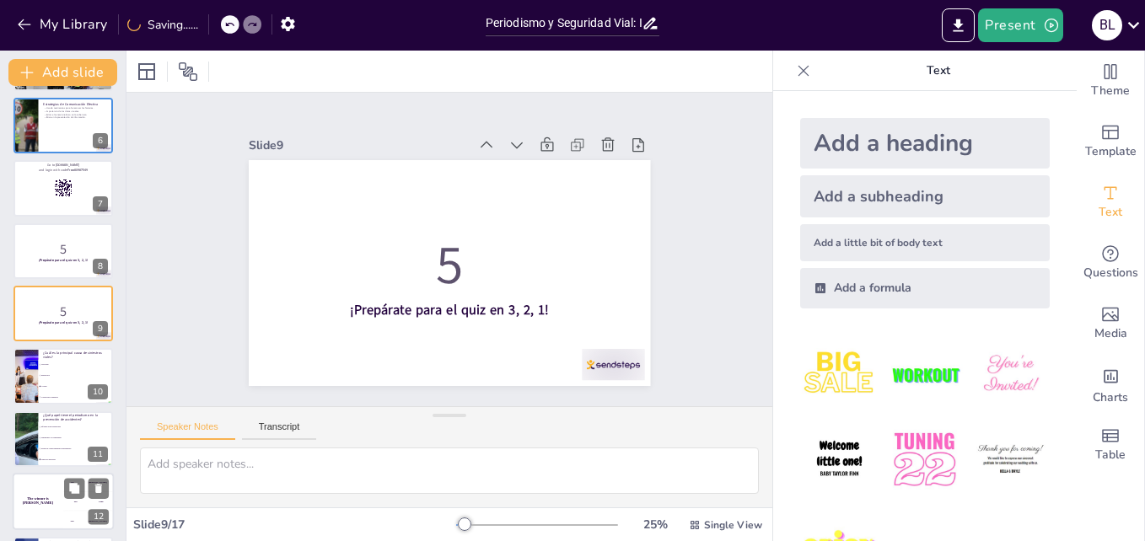
click at [43, 487] on div "The winner is [PERSON_NAME]" at bounding box center [38, 501] width 51 height 57
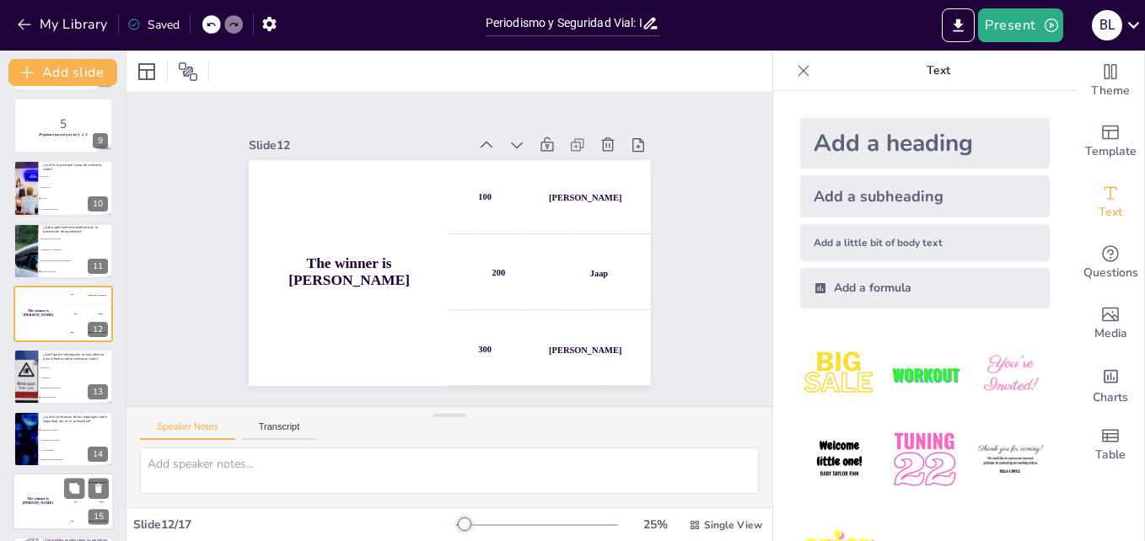
click at [40, 506] on div "The winner is [PERSON_NAME]" at bounding box center [38, 502] width 51 height 57
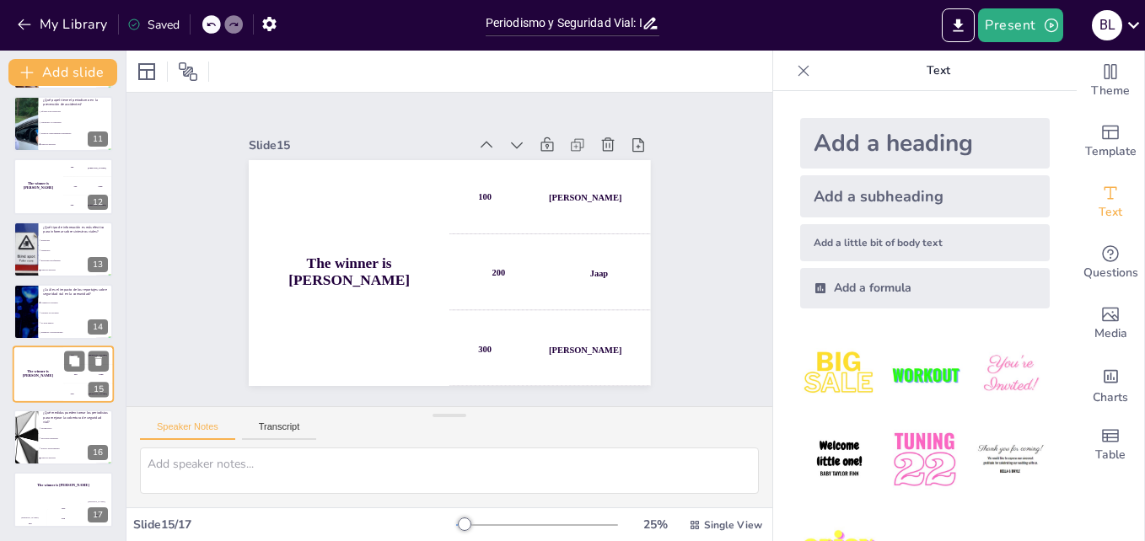
click at [40, 506] on div "Hasan 100" at bounding box center [29, 514] width 33 height 28
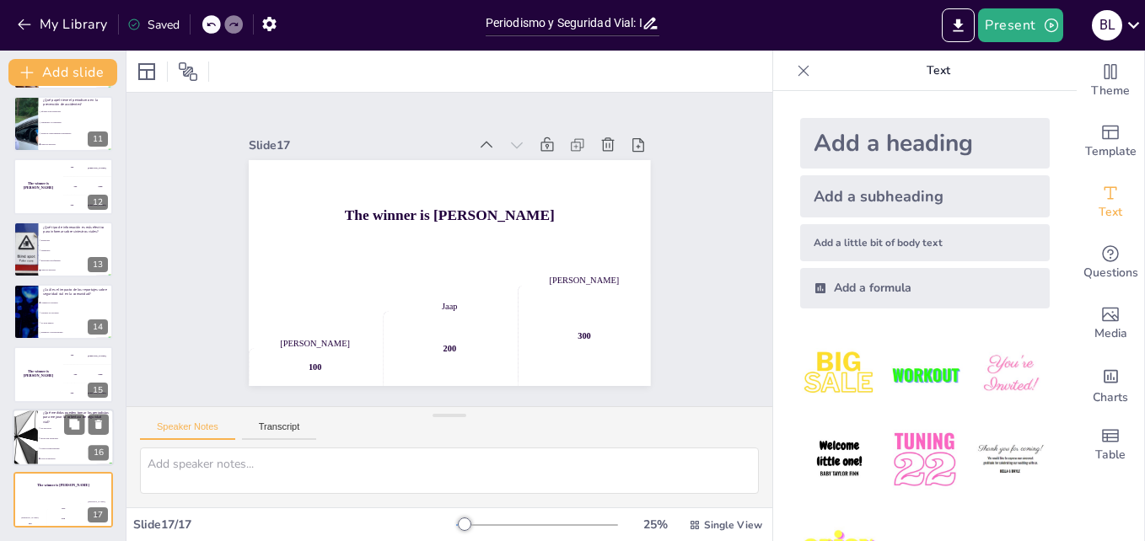
click at [38, 443] on li "Evitar el sensacionalismo" at bounding box center [76, 448] width 76 height 10
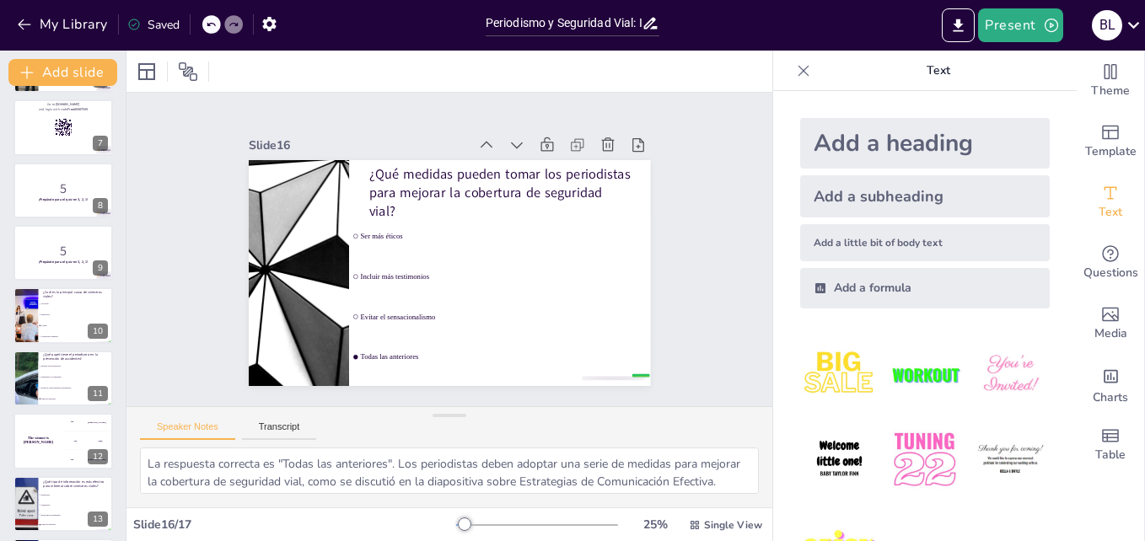
scroll to position [345, 0]
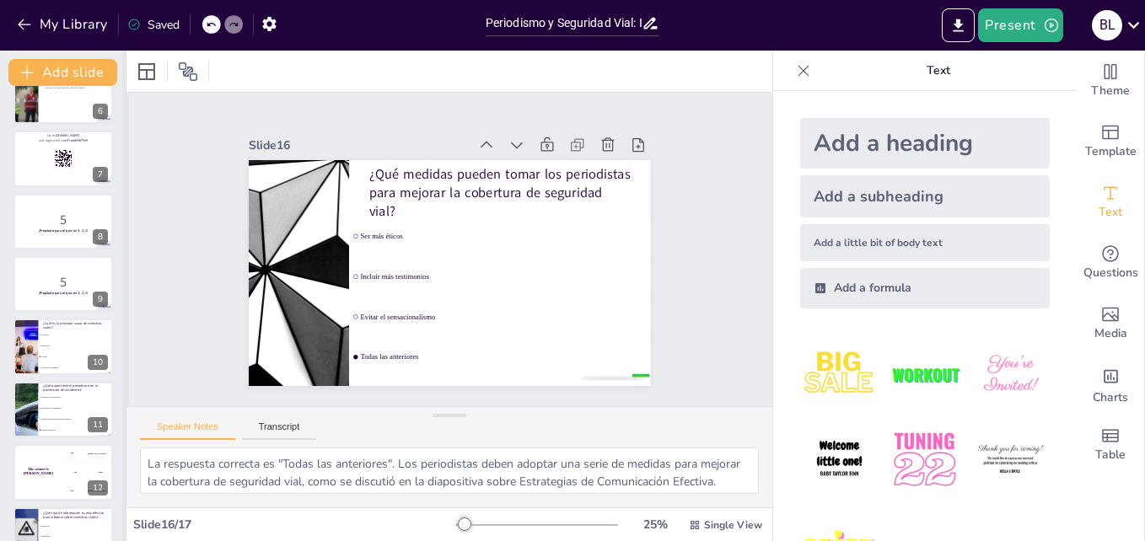
click at [122, 362] on div at bounding box center [125, 296] width 7 height 491
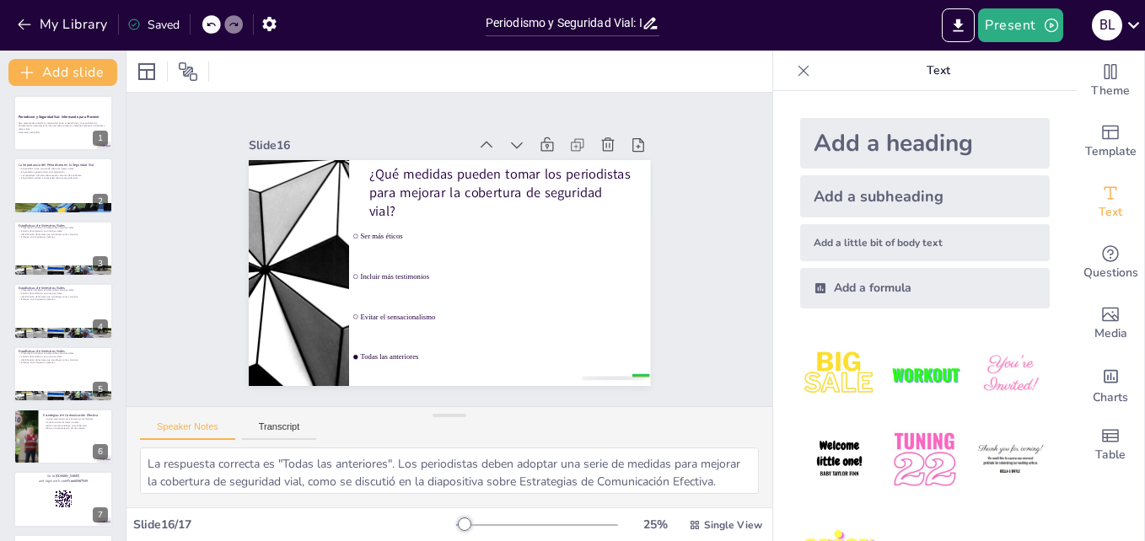
scroll to position [0, 0]
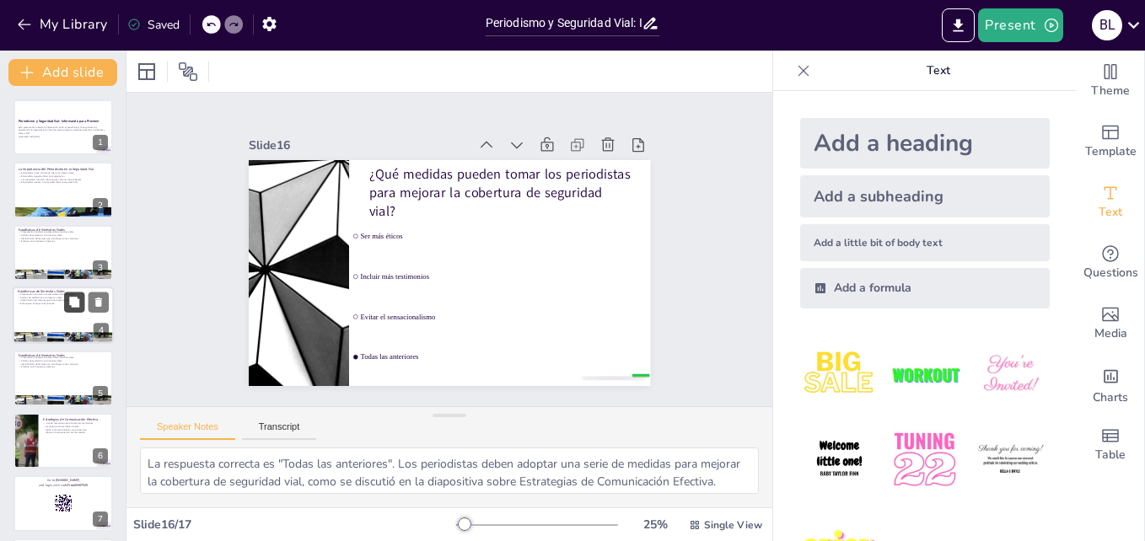
click at [74, 300] on icon at bounding box center [74, 302] width 10 height 10
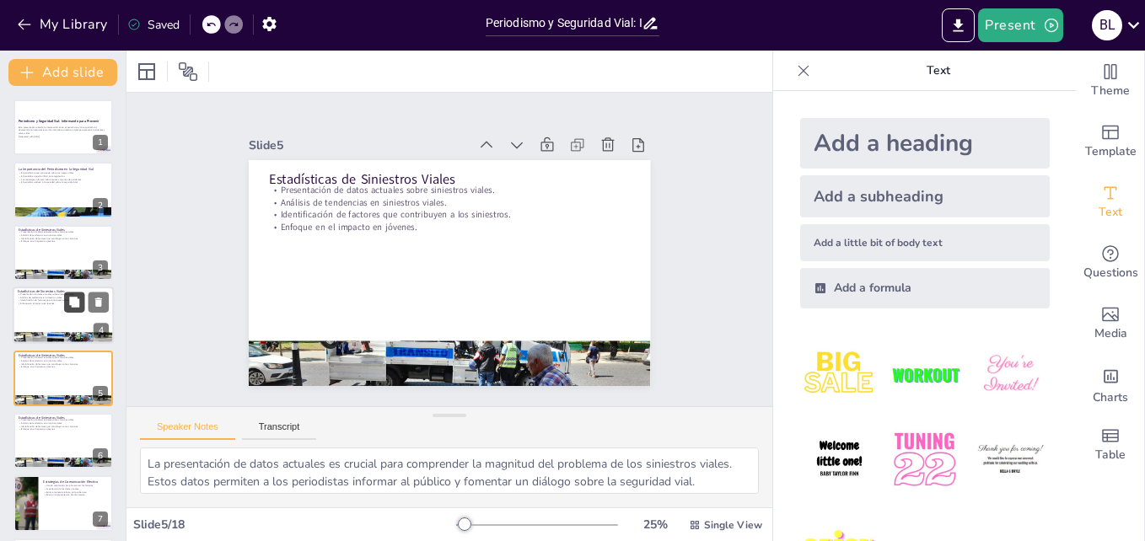
scroll to position [65, 0]
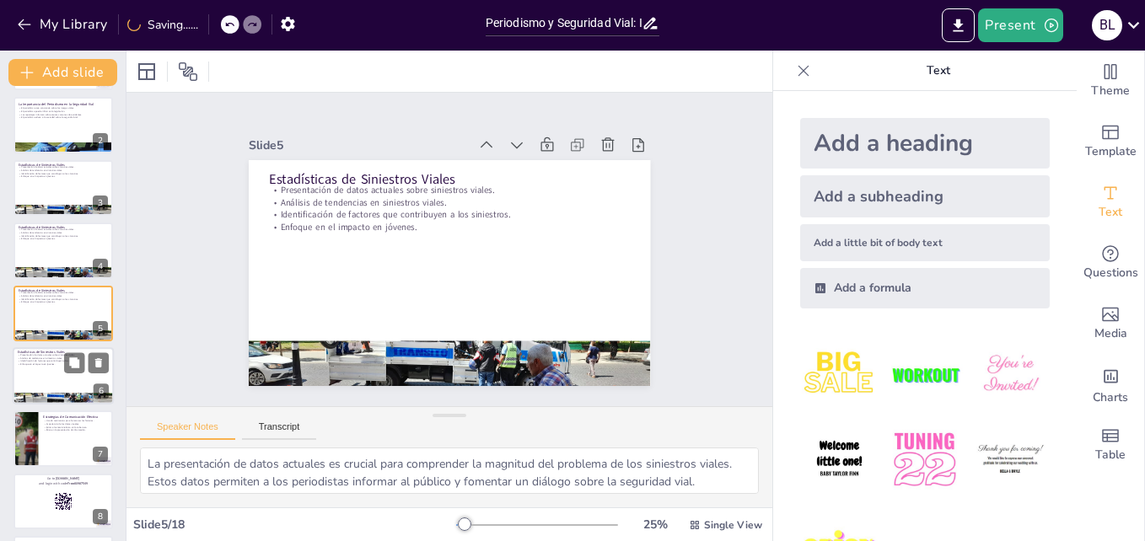
click at [51, 350] on p "Estadísticas de Siniestros Viales" at bounding box center [63, 352] width 91 height 5
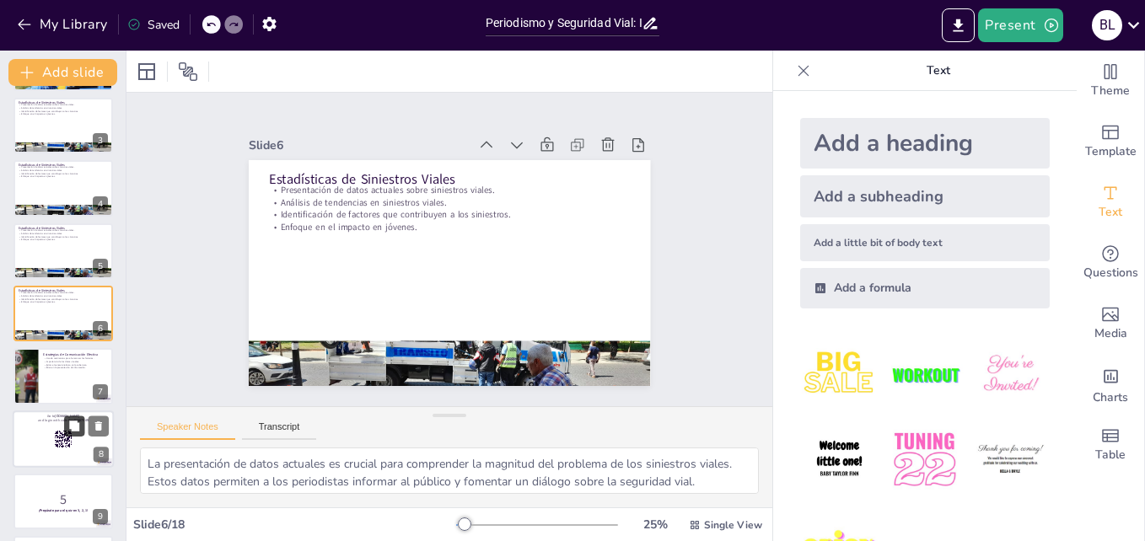
click at [71, 431] on icon at bounding box center [74, 426] width 12 height 12
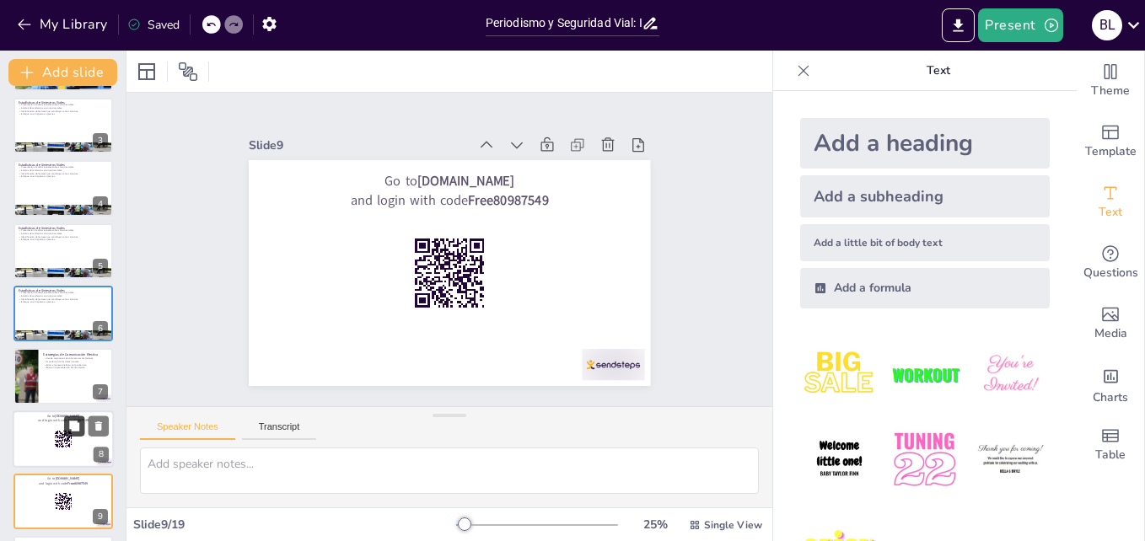
scroll to position [315, 0]
